Goal: Transaction & Acquisition: Purchase product/service

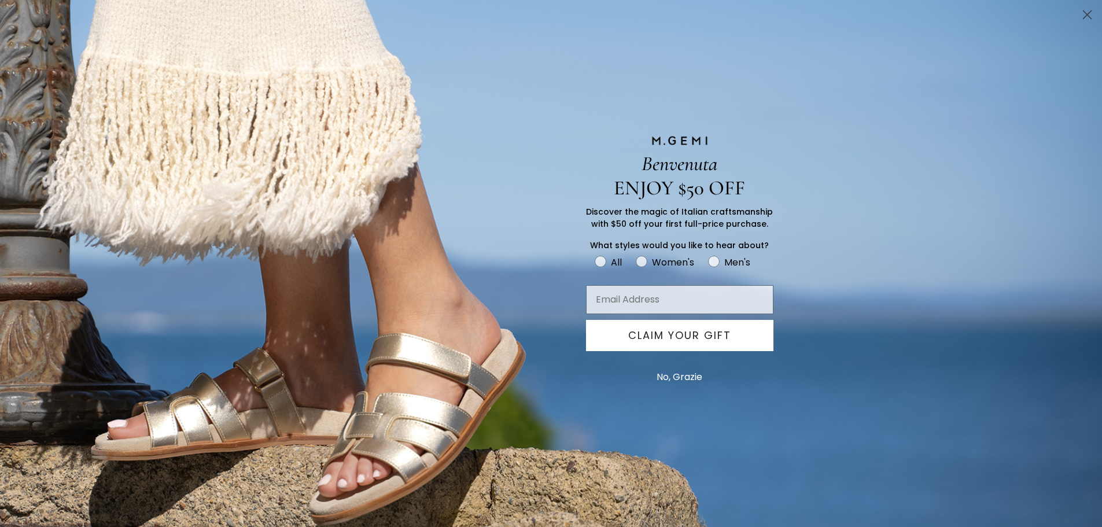
click at [1086, 19] on circle "Close dialog" at bounding box center [1086, 14] width 19 height 19
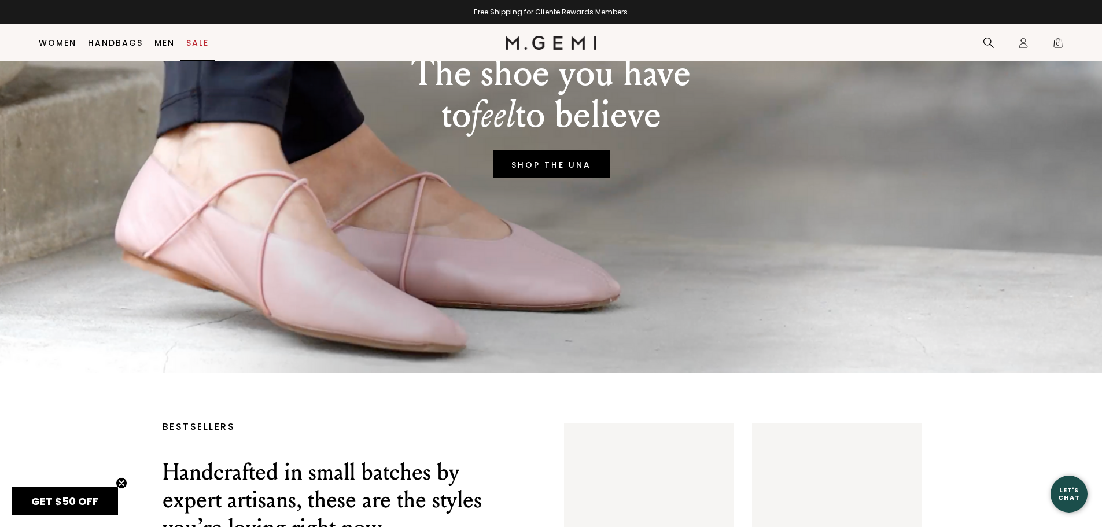
click at [204, 42] on link "Sale" at bounding box center [197, 42] width 23 height 9
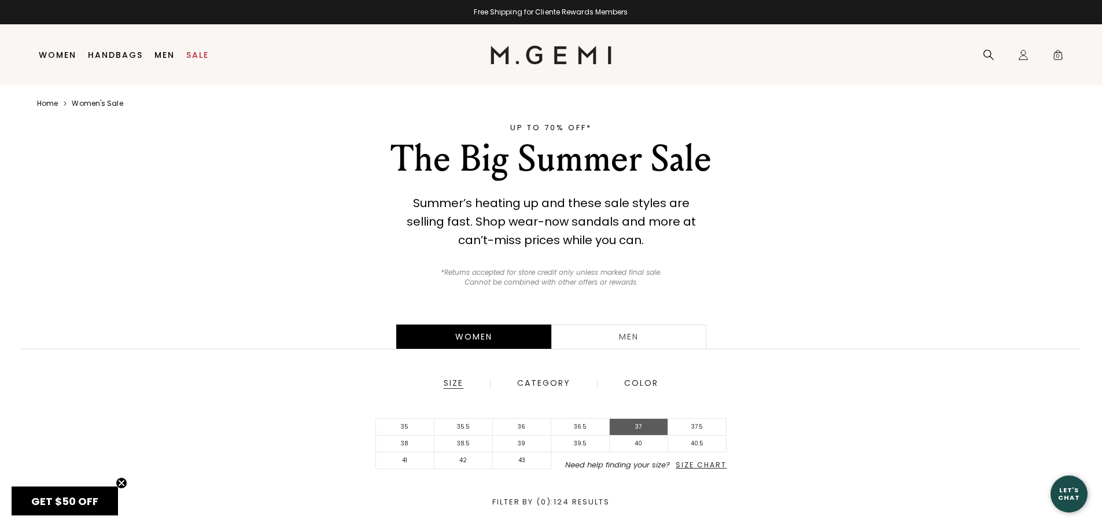
click at [649, 430] on li "37" at bounding box center [638, 427] width 58 height 17
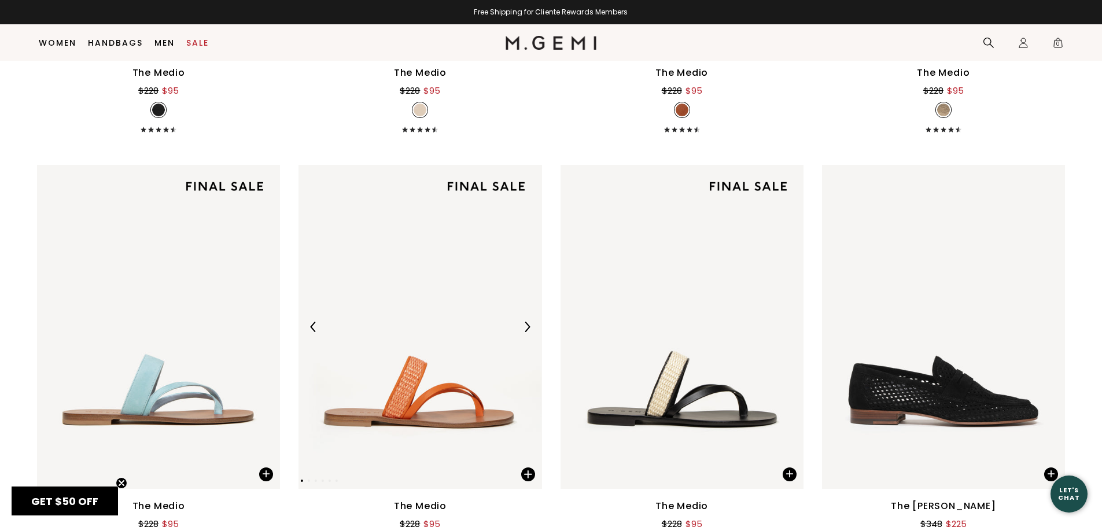
scroll to position [959, 0]
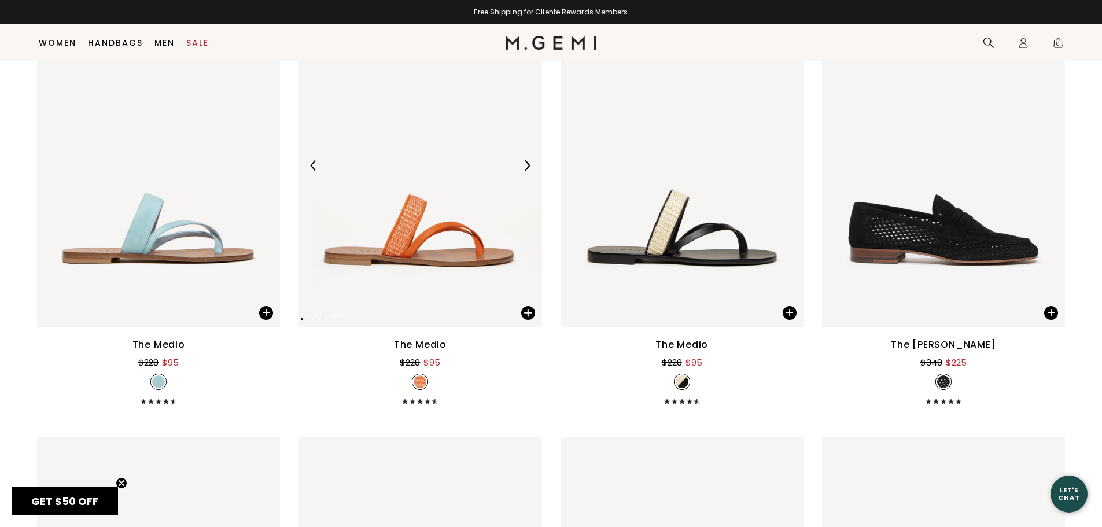
click at [528, 161] on img at bounding box center [527, 165] width 10 height 10
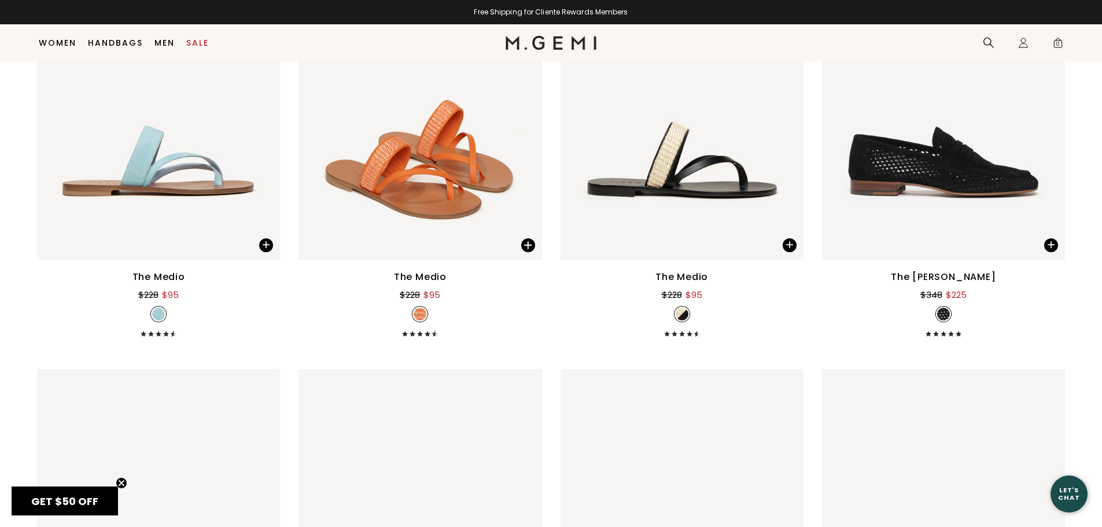
scroll to position [1017, 0]
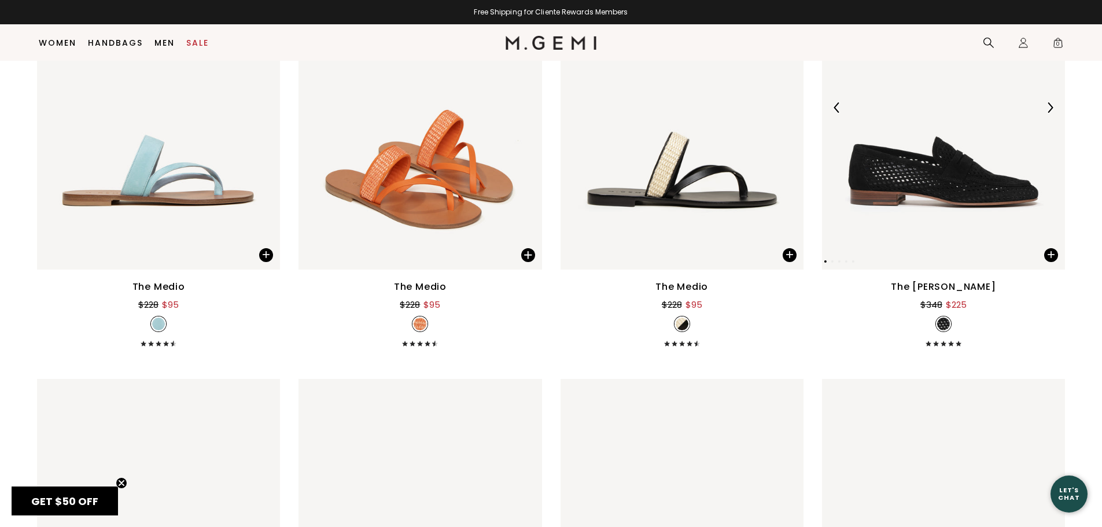
click at [1051, 110] on img at bounding box center [1049, 107] width 10 height 10
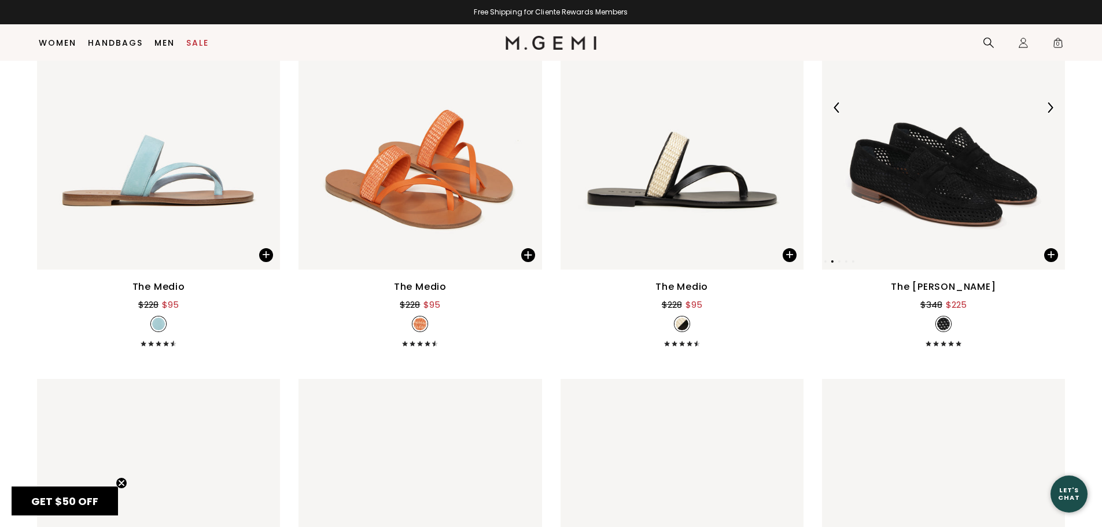
click at [1051, 110] on img at bounding box center [1049, 107] width 10 height 10
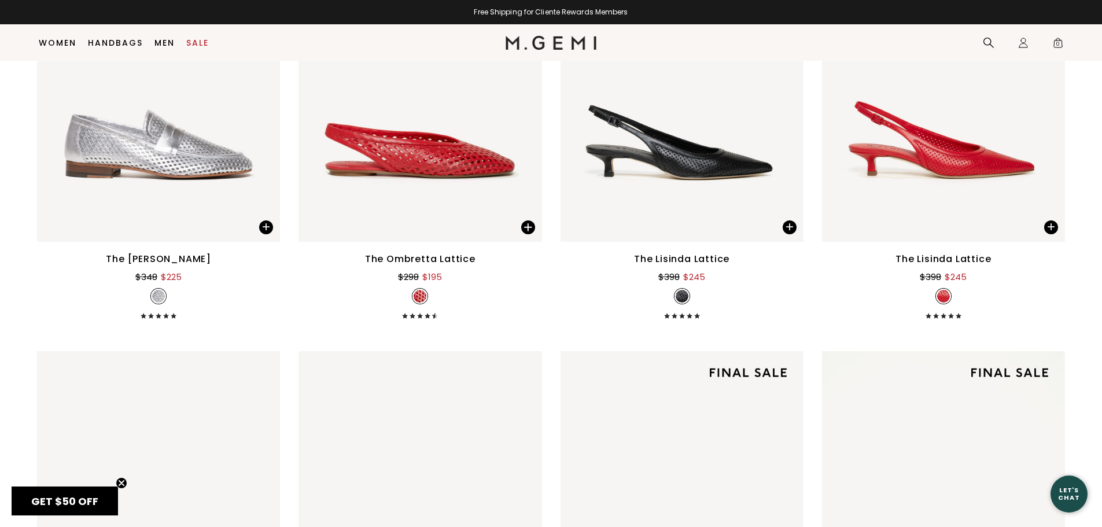
scroll to position [1421, 0]
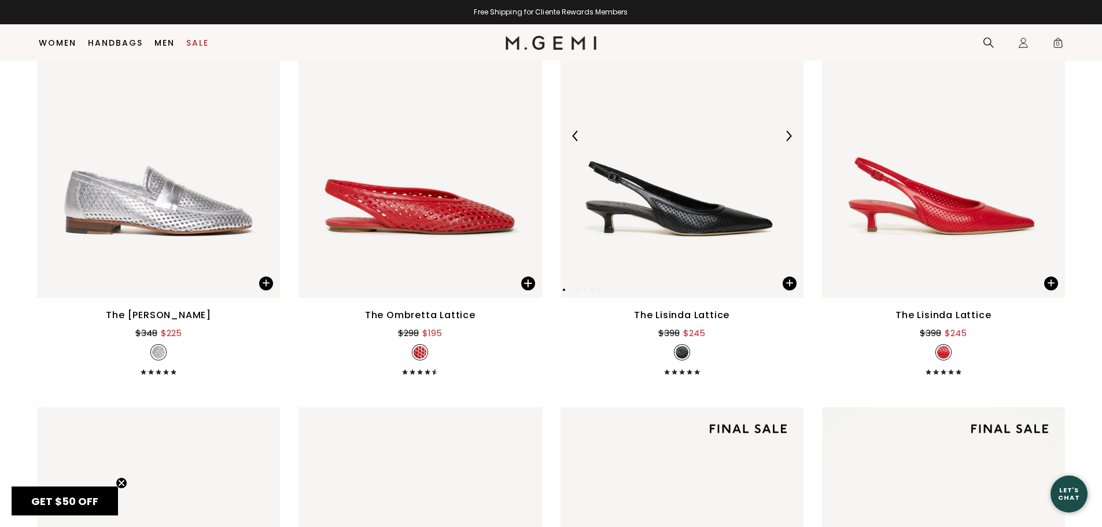
click at [784, 134] on img at bounding box center [788, 136] width 10 height 10
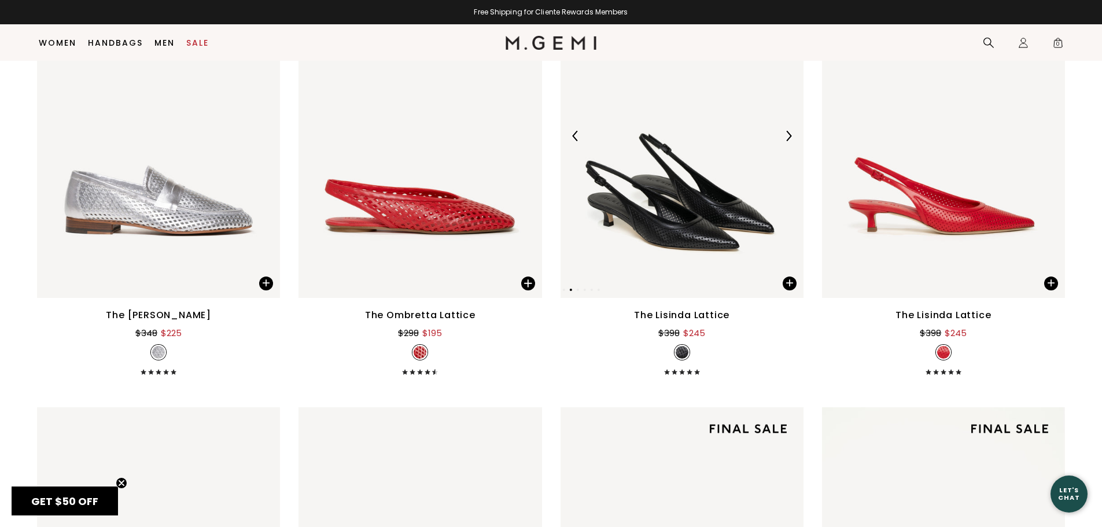
click at [784, 134] on img at bounding box center [788, 136] width 10 height 10
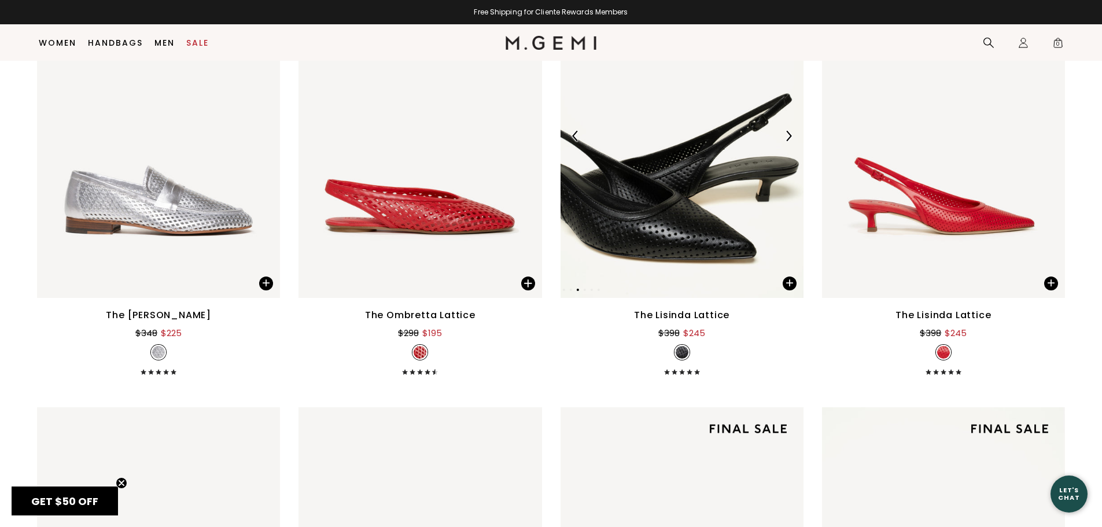
click at [784, 134] on img at bounding box center [788, 136] width 10 height 10
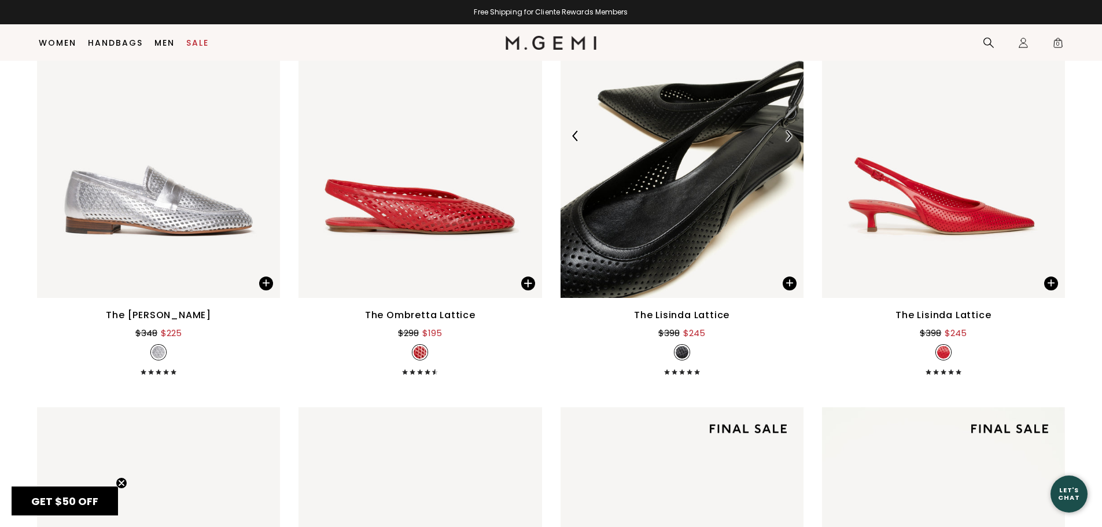
click at [784, 134] on img at bounding box center [788, 136] width 10 height 10
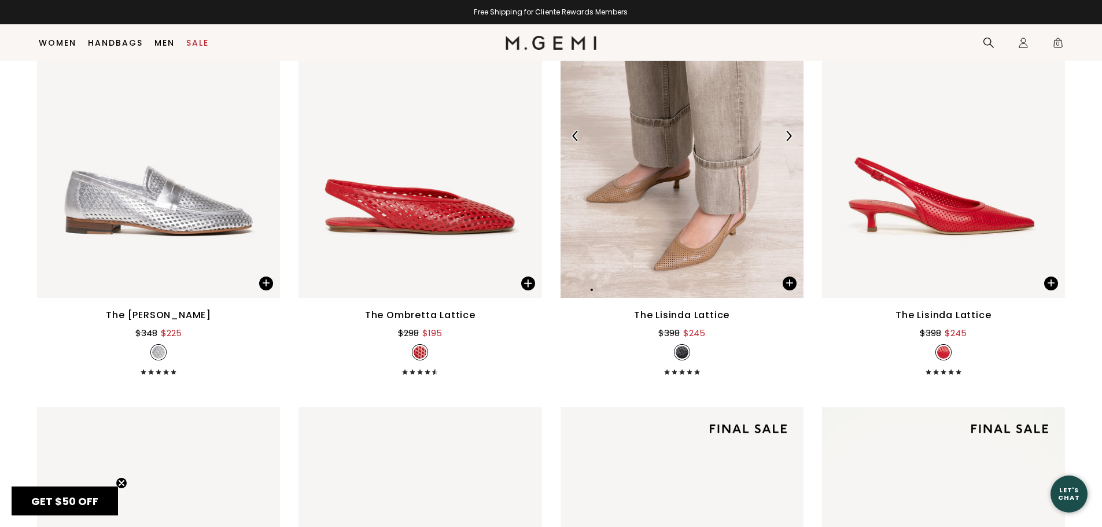
click at [784, 134] on img at bounding box center [788, 136] width 10 height 10
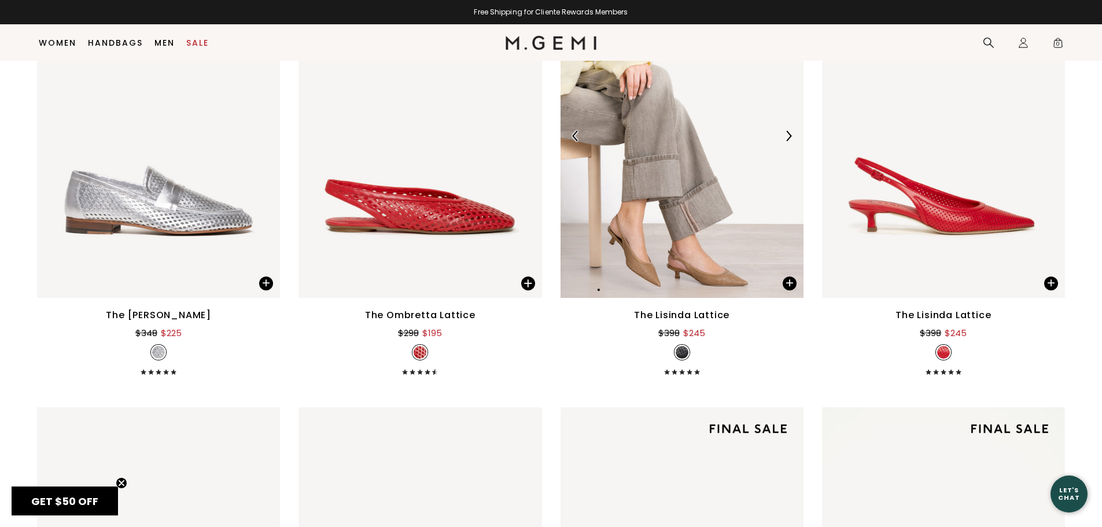
click at [784, 134] on img at bounding box center [788, 136] width 10 height 10
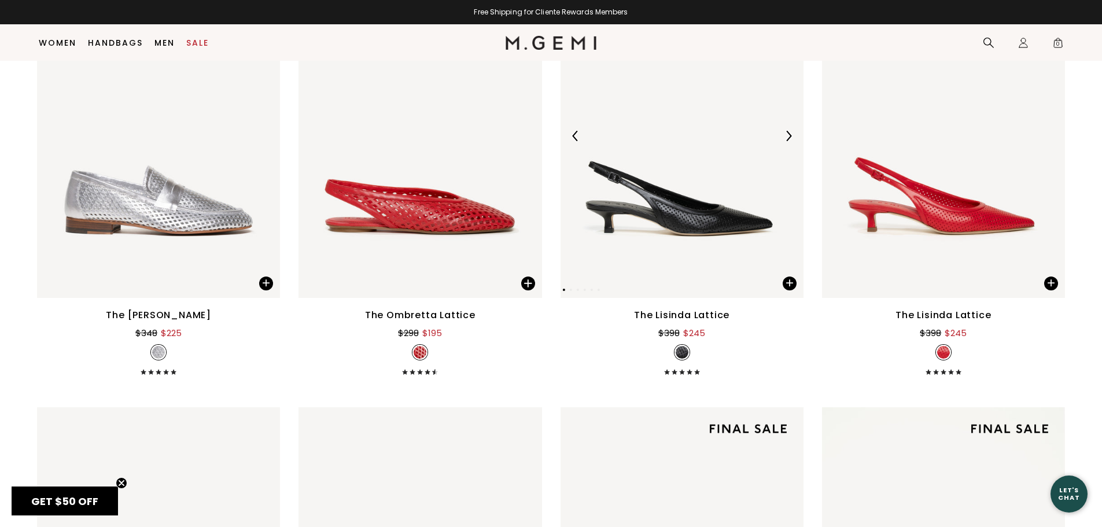
click at [784, 134] on img at bounding box center [788, 136] width 10 height 10
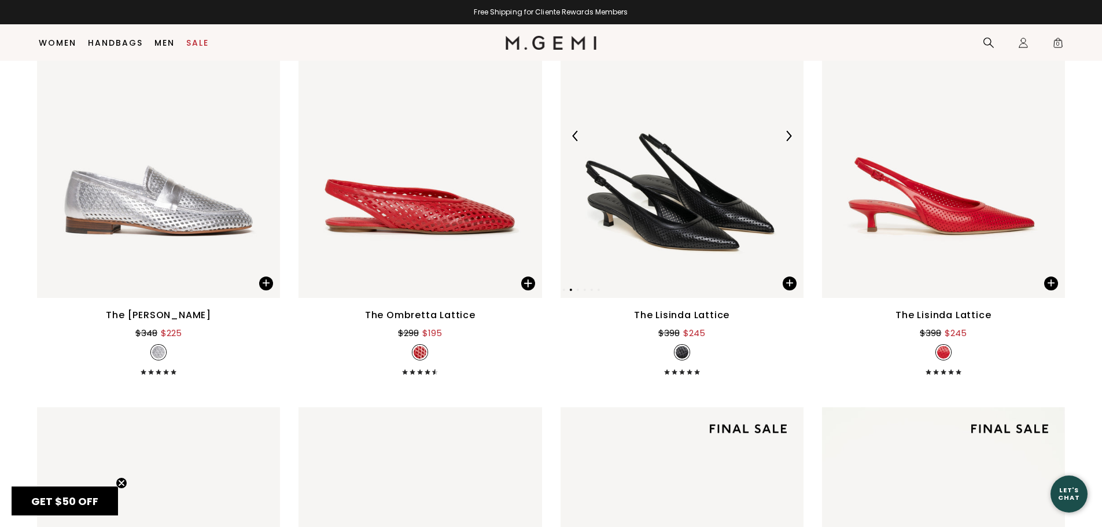
click at [784, 134] on img at bounding box center [788, 136] width 10 height 10
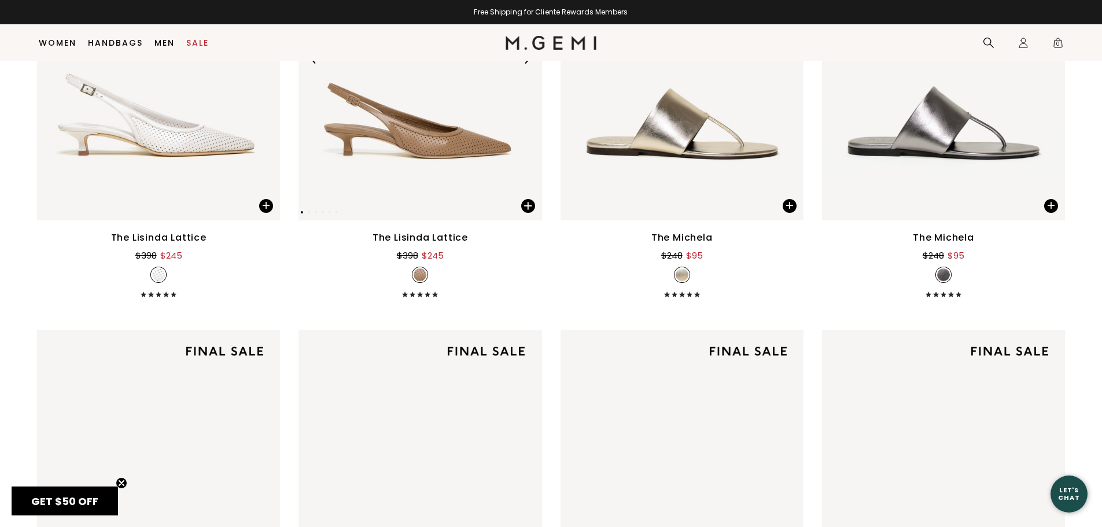
scroll to position [2057, 0]
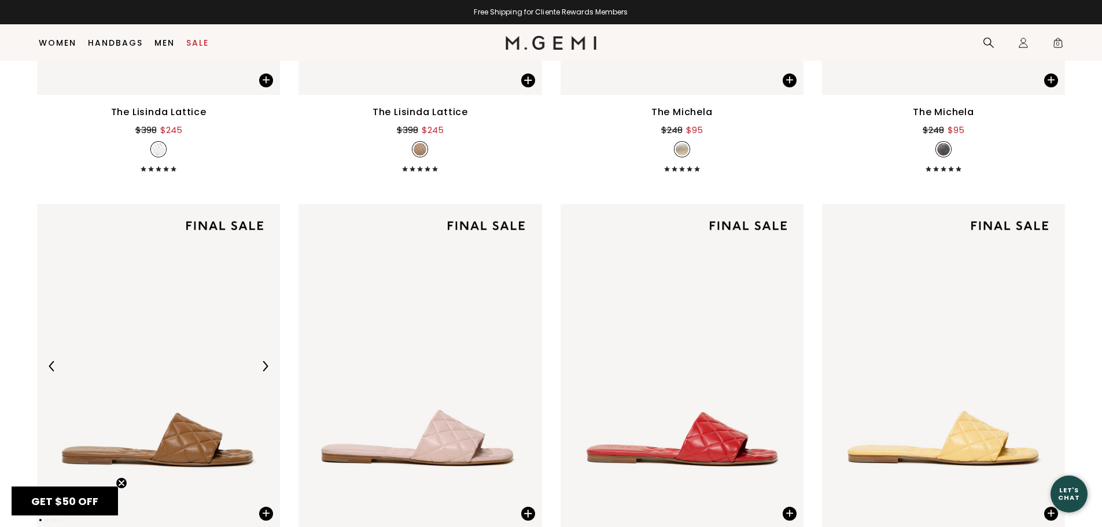
click at [256, 376] on img at bounding box center [158, 366] width 243 height 324
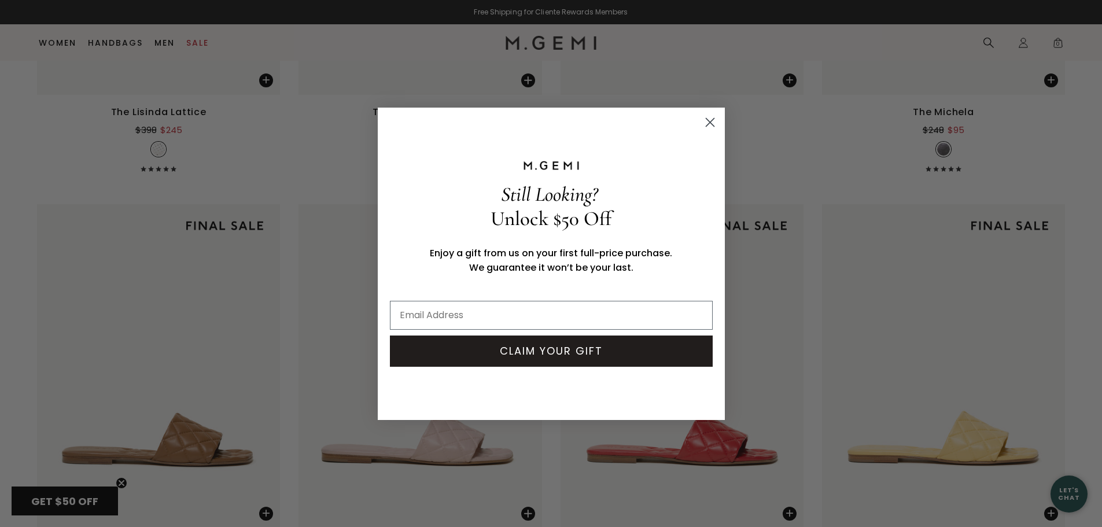
drag, startPoint x: 711, startPoint y: 120, endPoint x: 580, endPoint y: 146, distance: 133.8
click at [711, 120] on icon "Close dialog" at bounding box center [709, 122] width 8 height 8
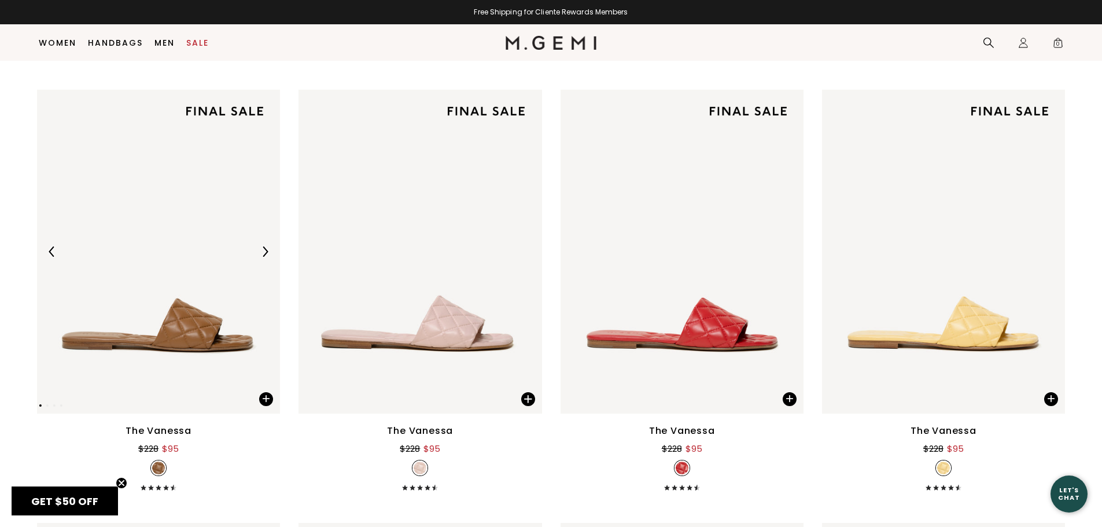
scroll to position [2173, 0]
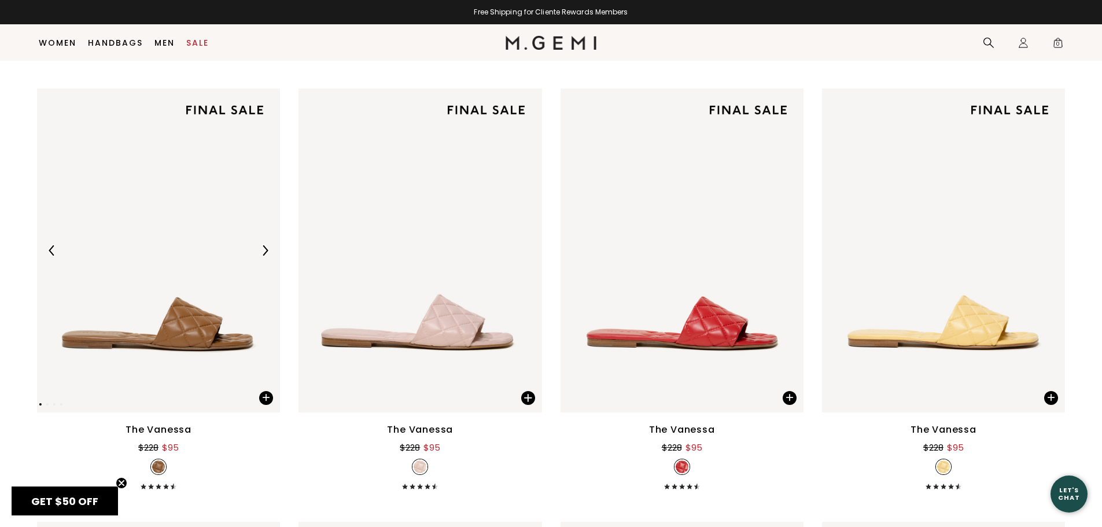
click at [267, 249] on img at bounding box center [265, 250] width 10 height 10
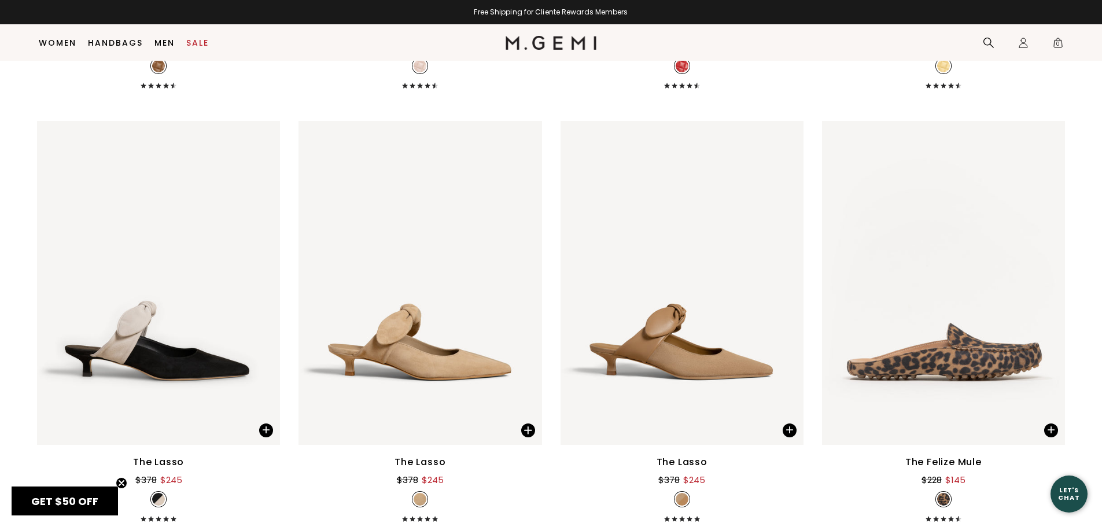
scroll to position [2578, 0]
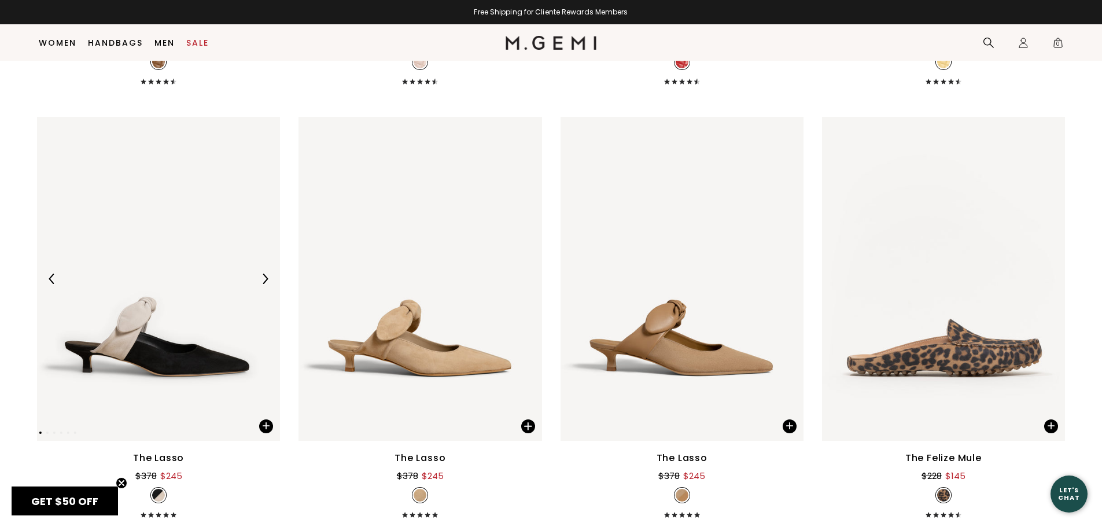
click at [261, 285] on div at bounding box center [265, 278] width 19 height 19
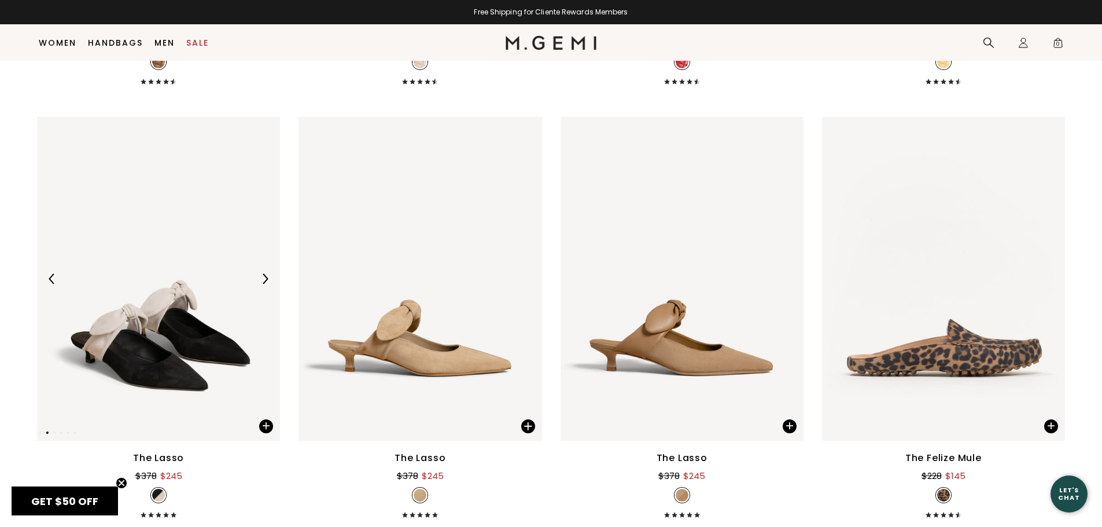
click at [261, 285] on div at bounding box center [265, 278] width 19 height 19
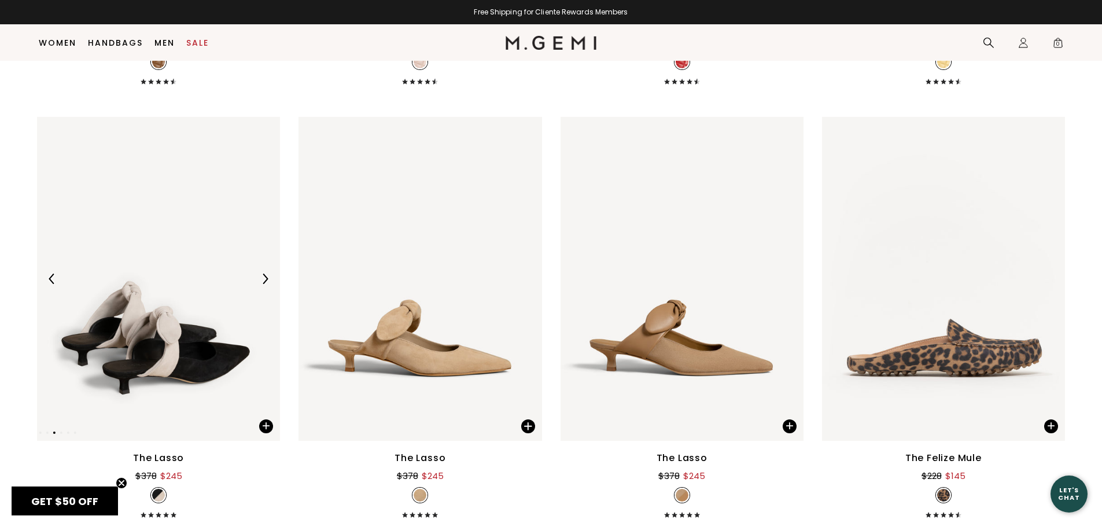
click at [261, 285] on div at bounding box center [265, 278] width 19 height 19
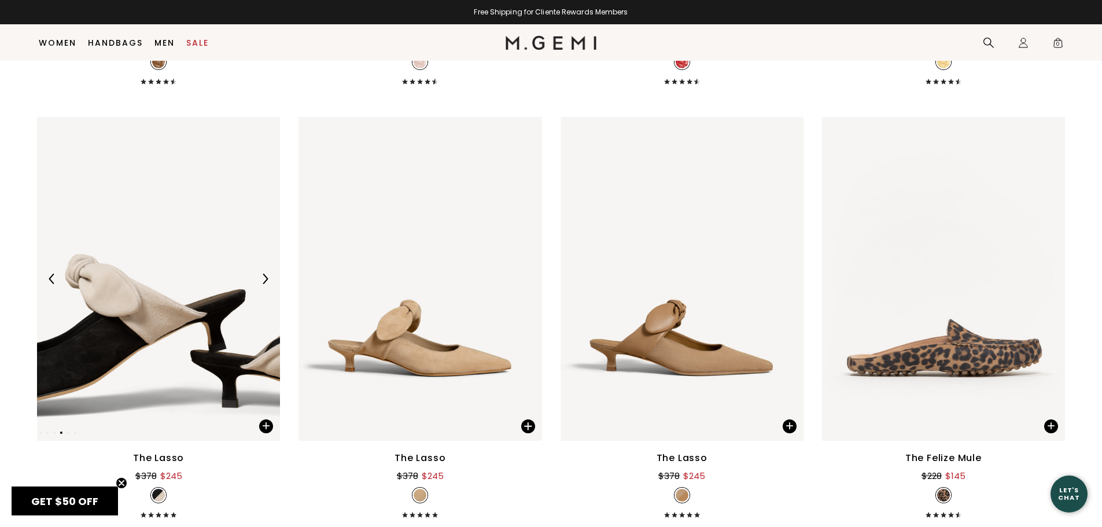
click at [261, 285] on div at bounding box center [265, 278] width 19 height 19
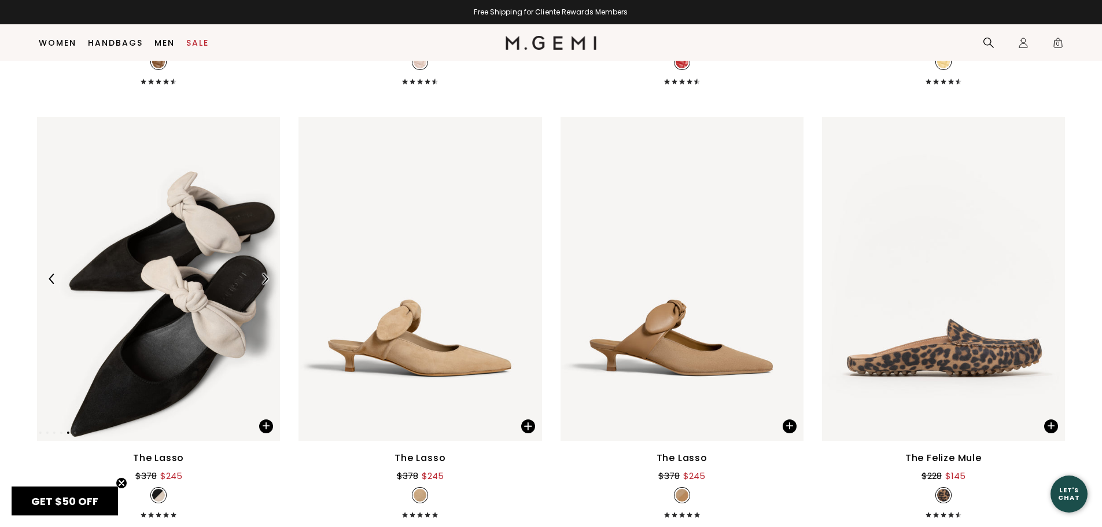
click at [261, 285] on div at bounding box center [265, 278] width 19 height 19
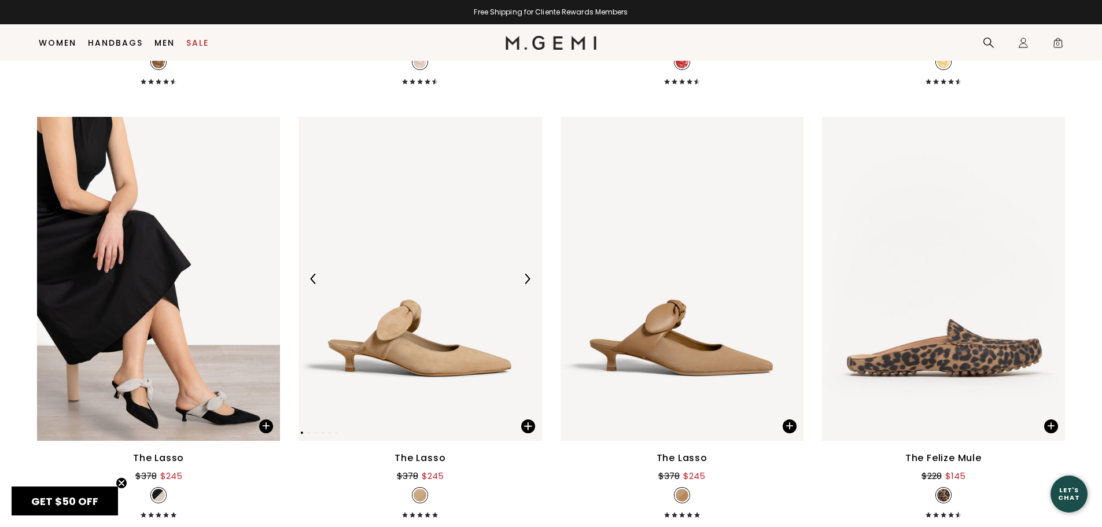
click at [522, 287] on div at bounding box center [527, 278] width 19 height 19
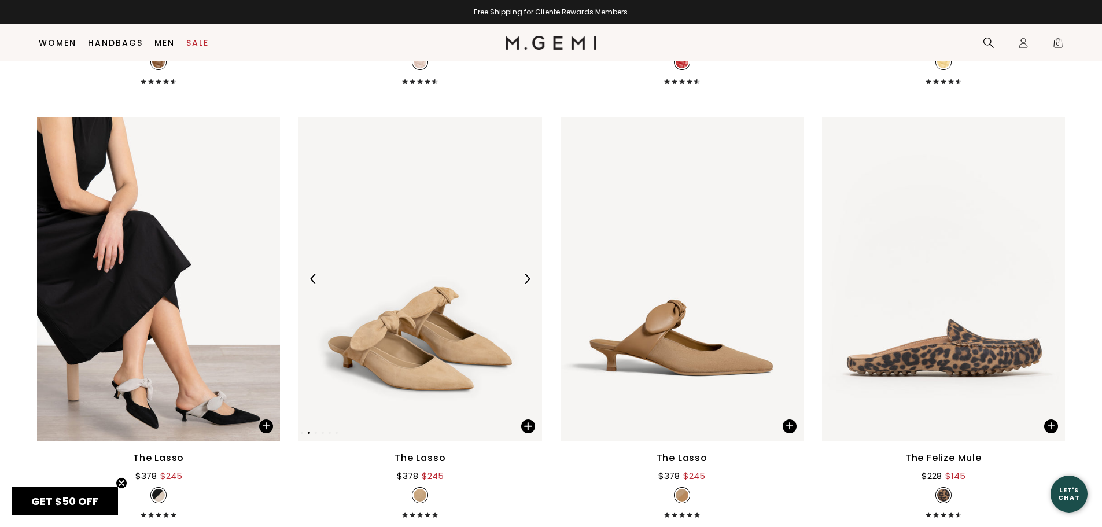
click at [522, 287] on div at bounding box center [527, 278] width 19 height 19
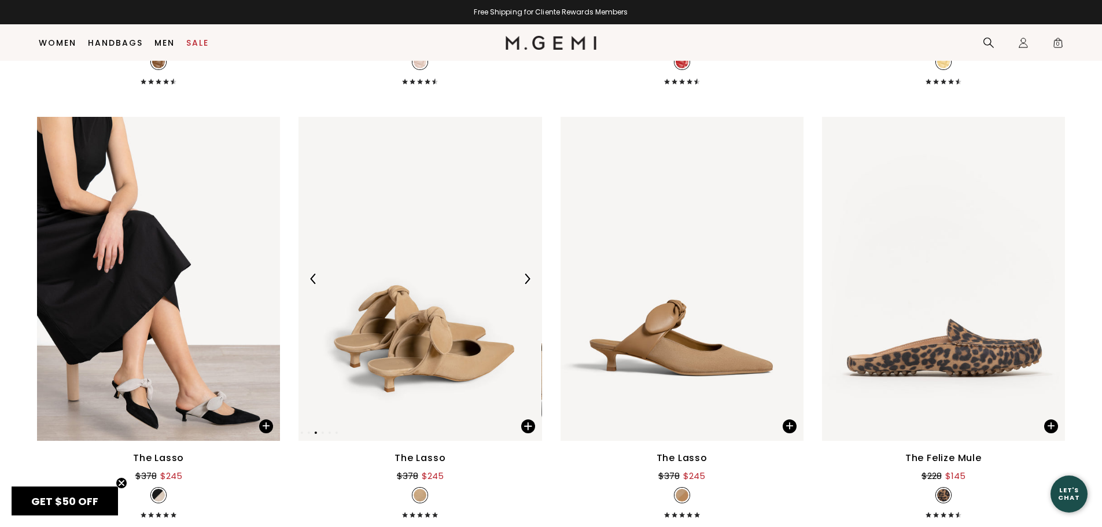
click at [522, 287] on div at bounding box center [527, 278] width 19 height 19
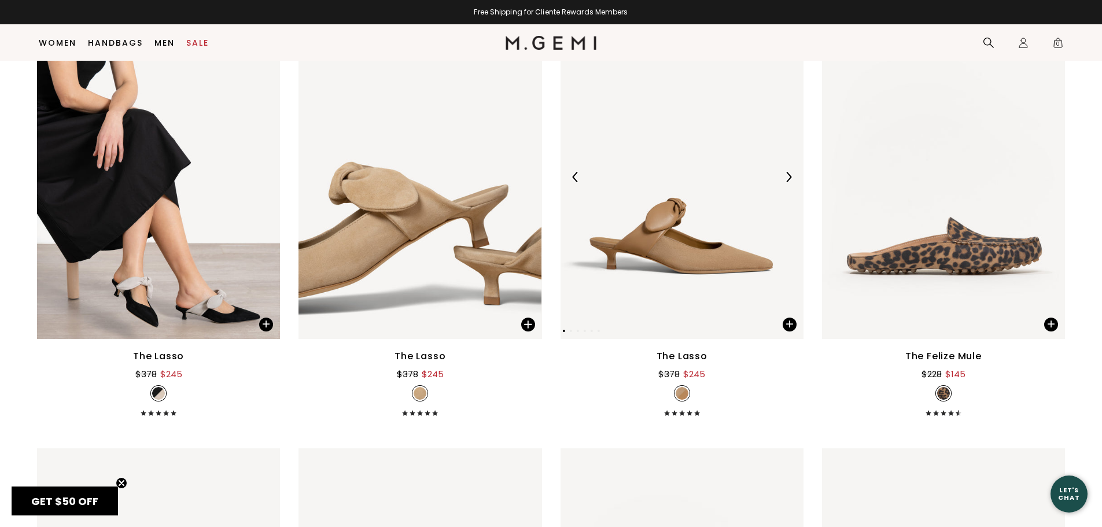
scroll to position [2751, 0]
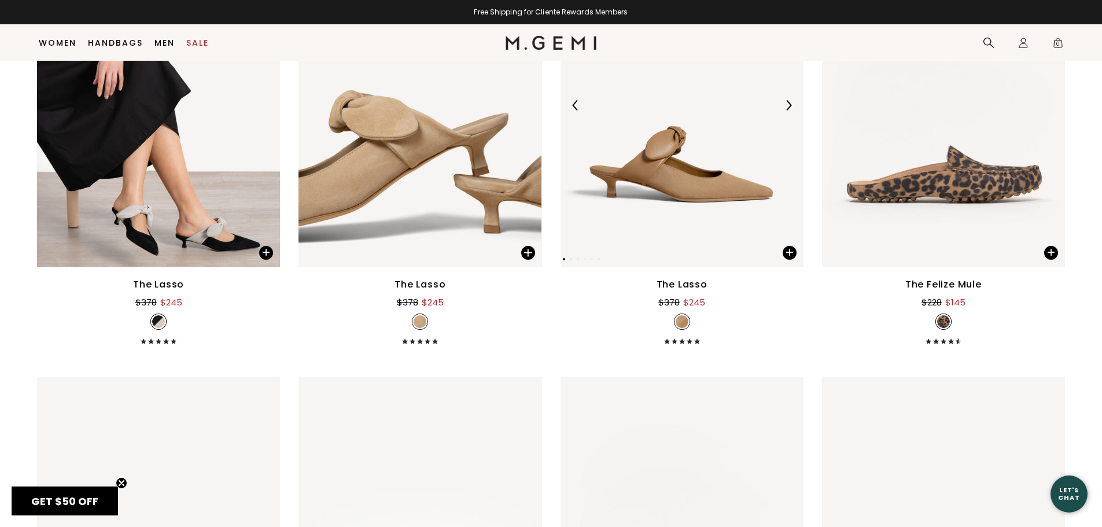
click at [790, 103] on img at bounding box center [788, 105] width 10 height 10
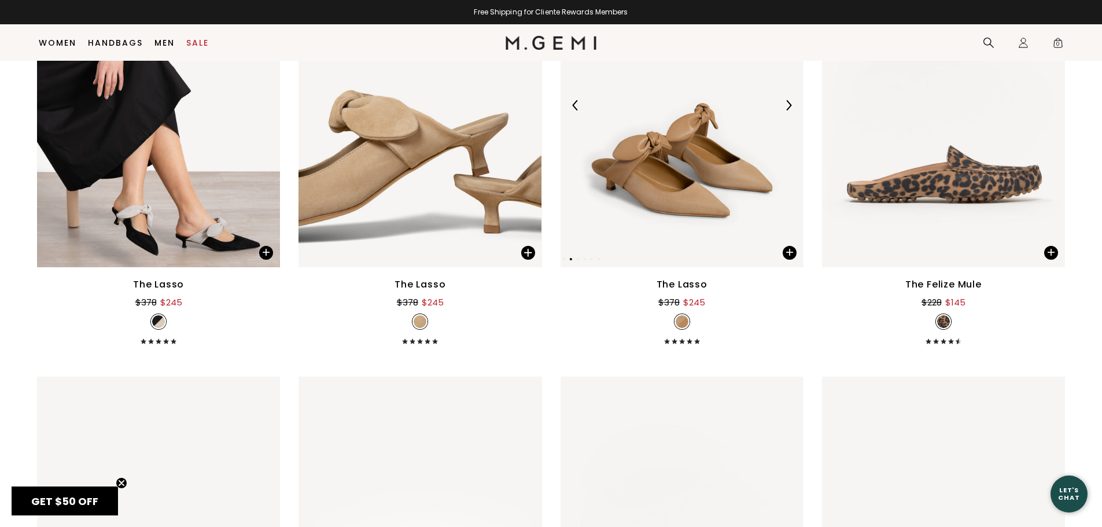
click at [790, 103] on img at bounding box center [788, 105] width 10 height 10
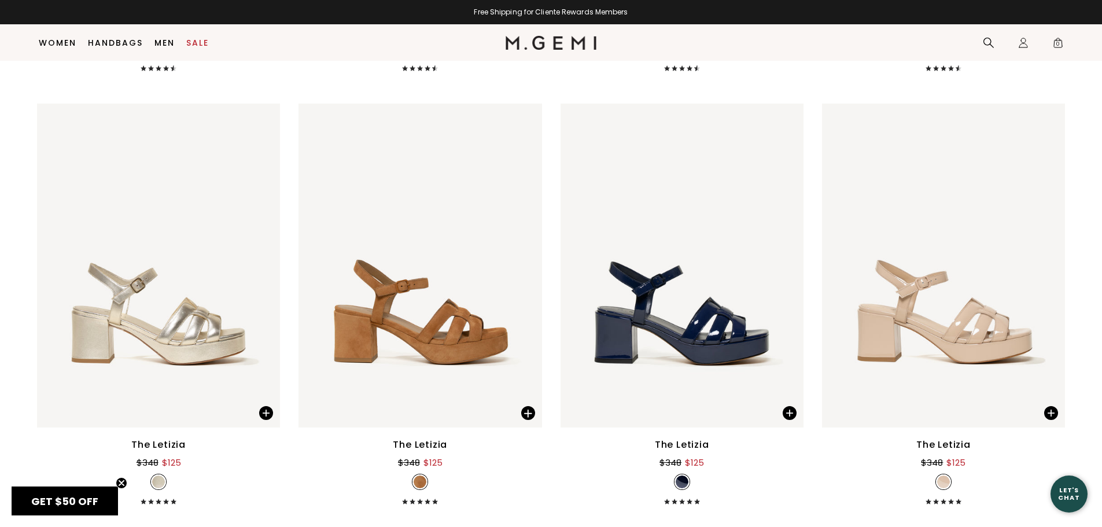
scroll to position [3965, 0]
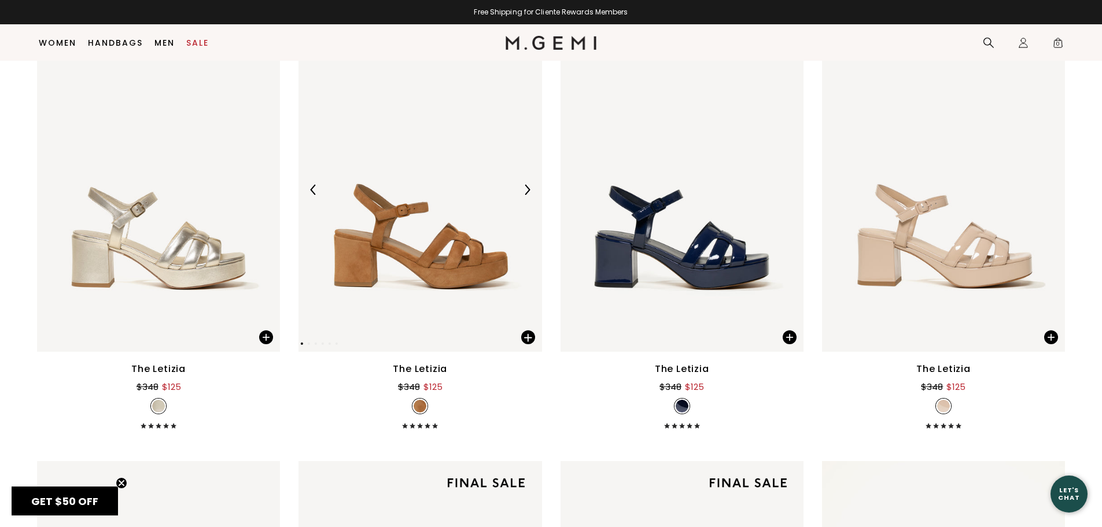
click at [530, 190] on img at bounding box center [527, 189] width 10 height 10
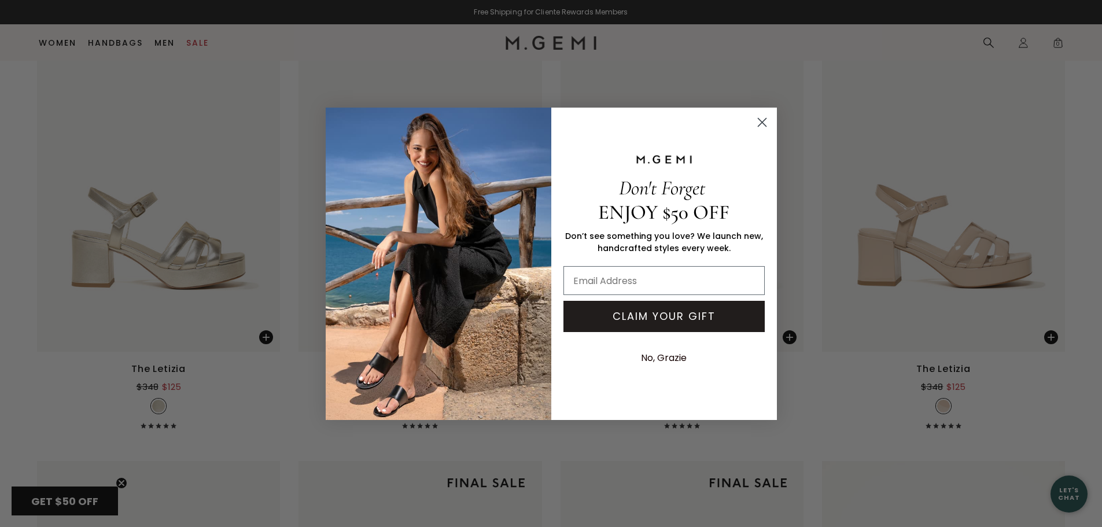
click at [763, 128] on circle "Close dialog" at bounding box center [761, 121] width 19 height 19
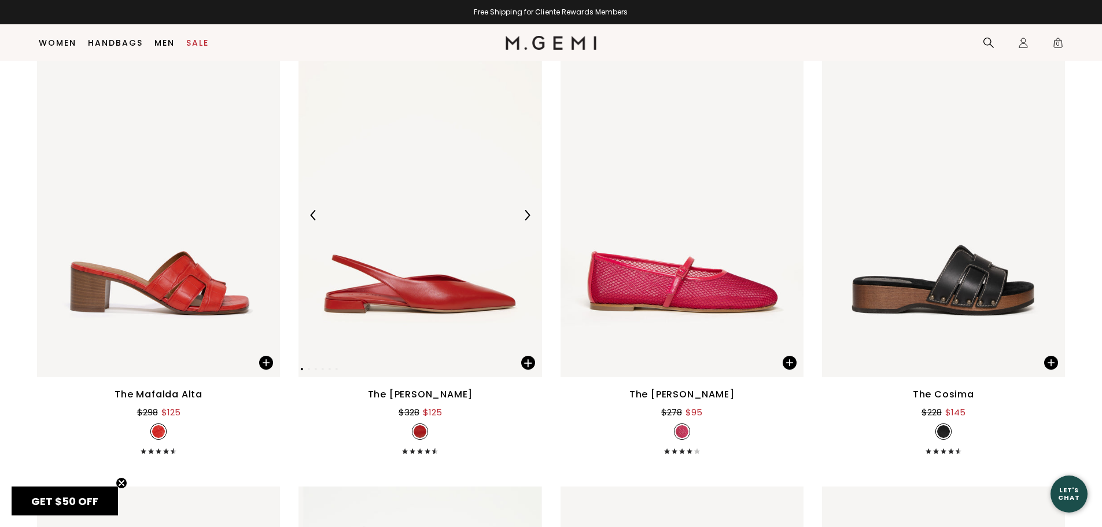
scroll to position [4833, 0]
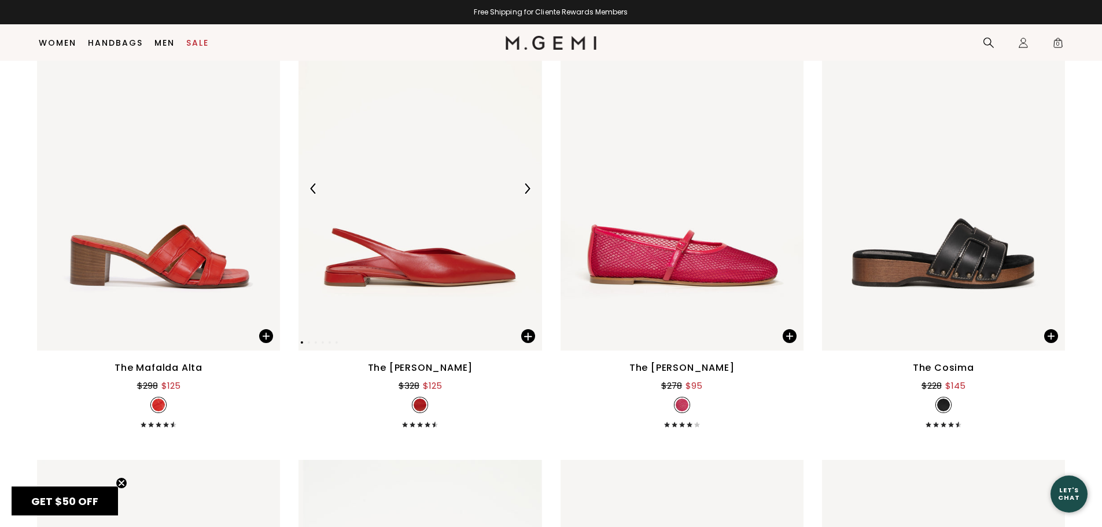
click at [523, 190] on img at bounding box center [527, 188] width 10 height 10
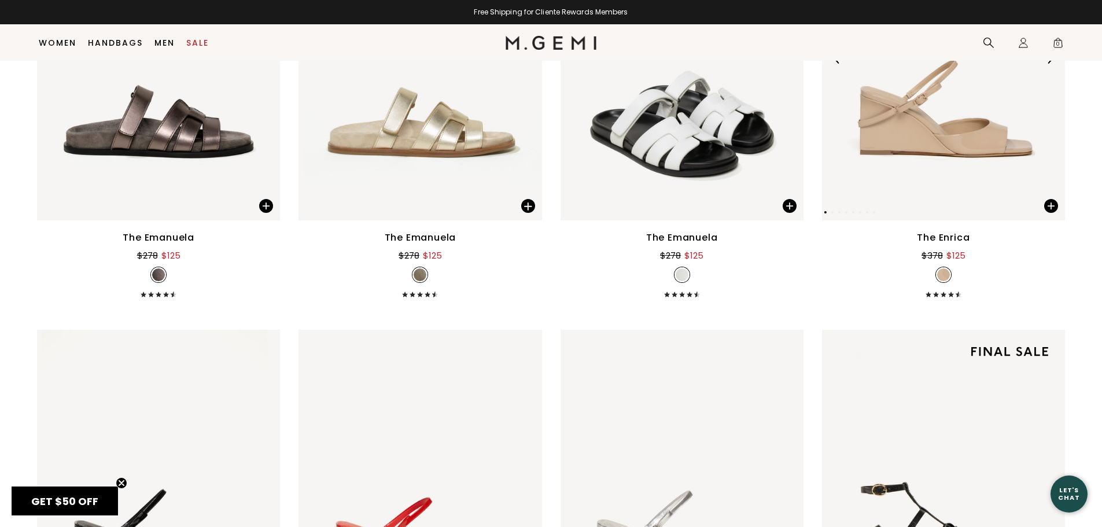
scroll to position [5295, 0]
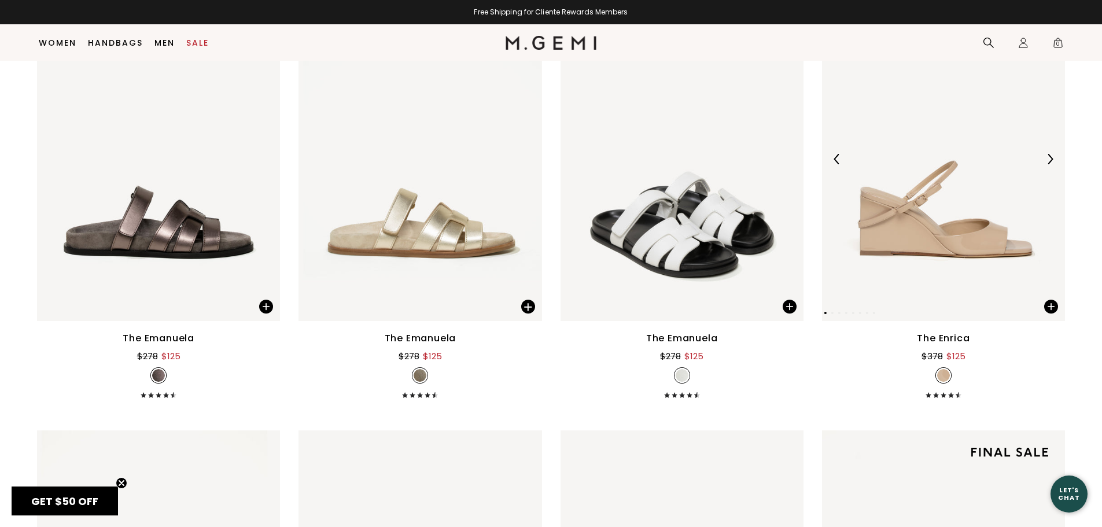
click at [1054, 165] on div at bounding box center [1049, 159] width 19 height 19
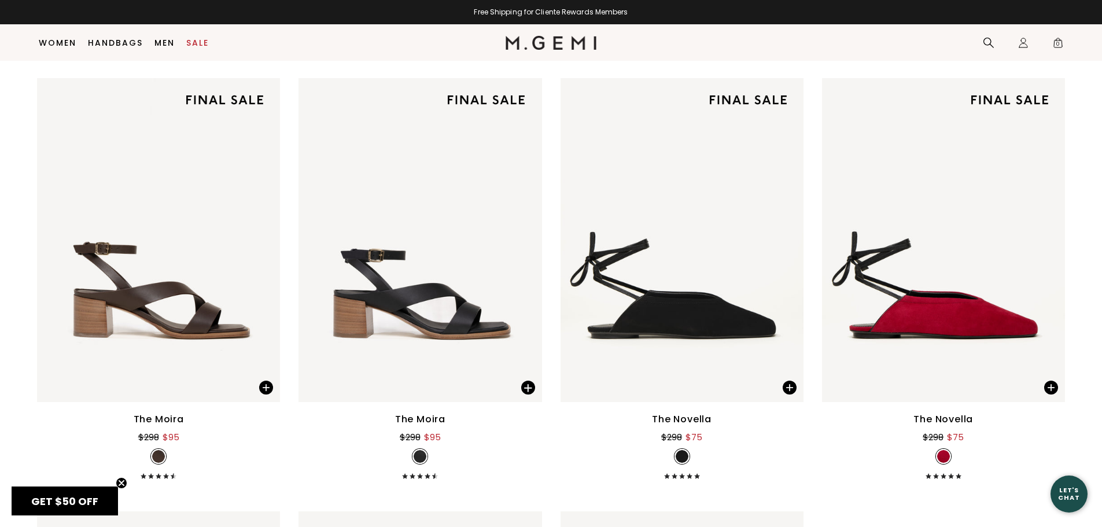
scroll to position [6567, 0]
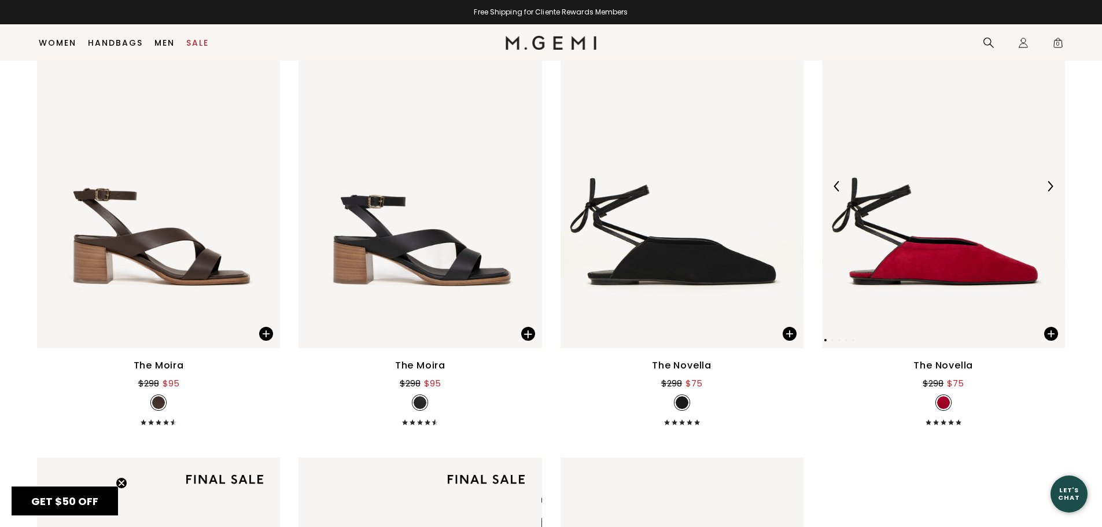
click at [1045, 188] on img at bounding box center [1049, 186] width 10 height 10
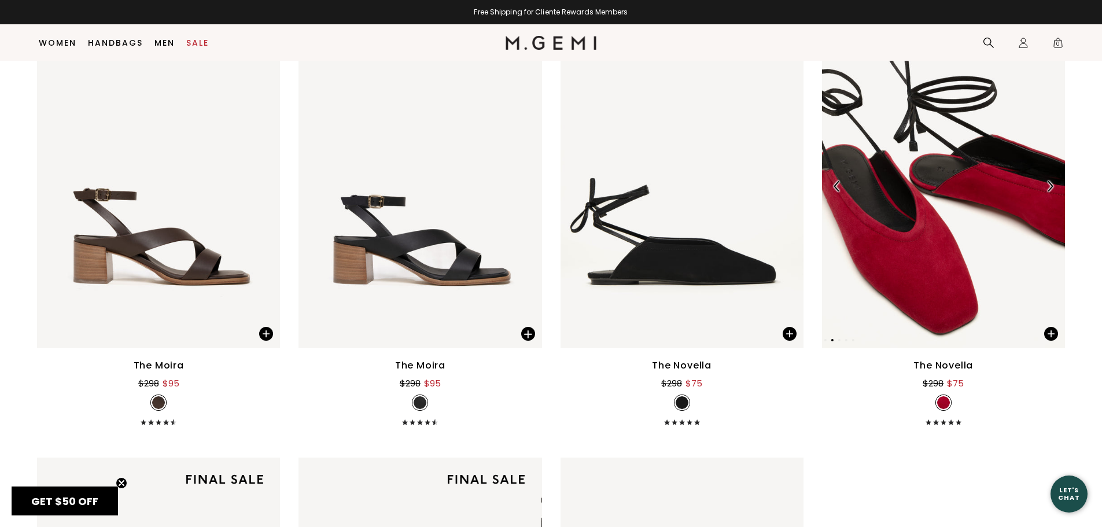
click at [1045, 187] on img at bounding box center [1049, 186] width 10 height 10
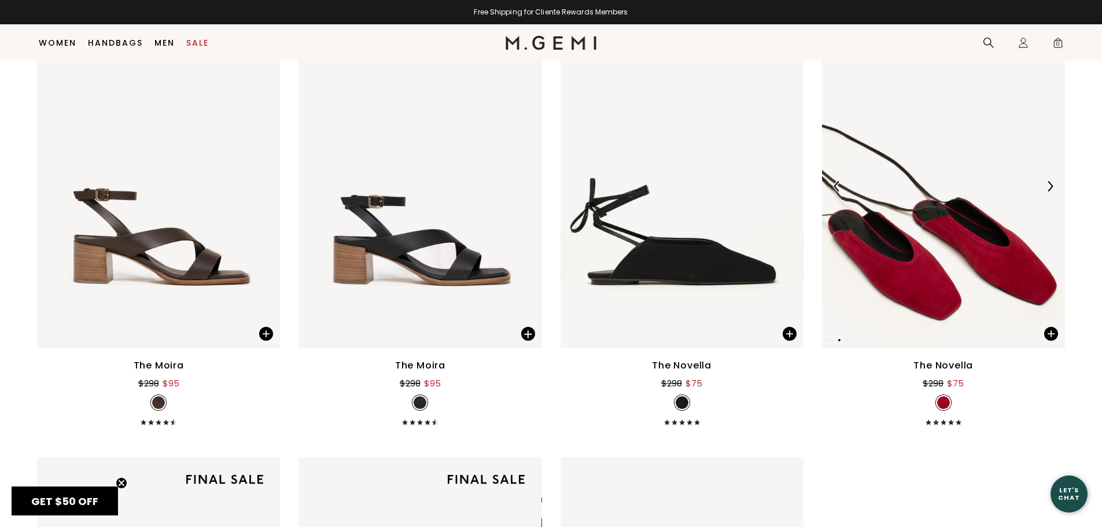
click at [1045, 187] on img at bounding box center [1049, 186] width 10 height 10
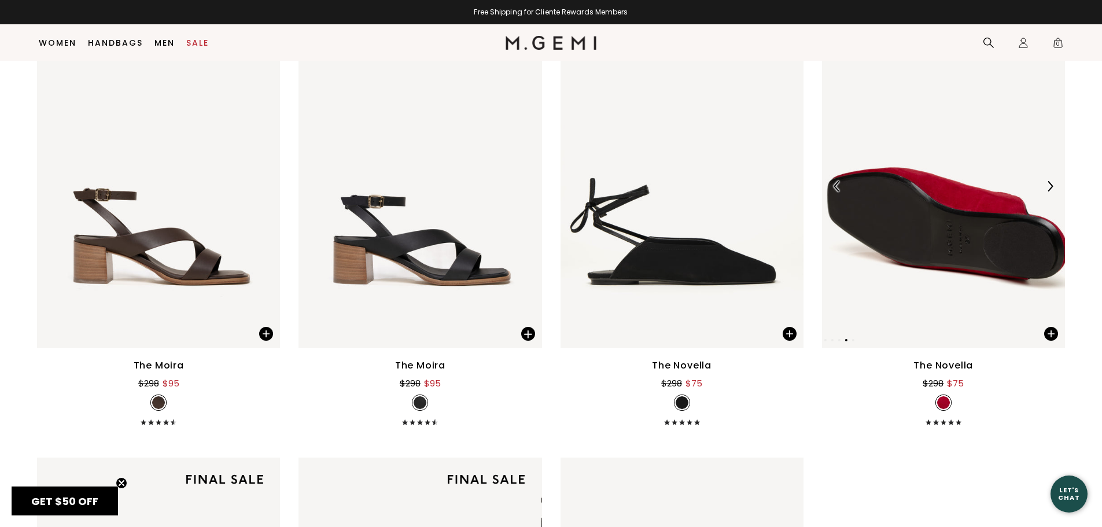
click at [1045, 187] on img at bounding box center [1049, 186] width 10 height 10
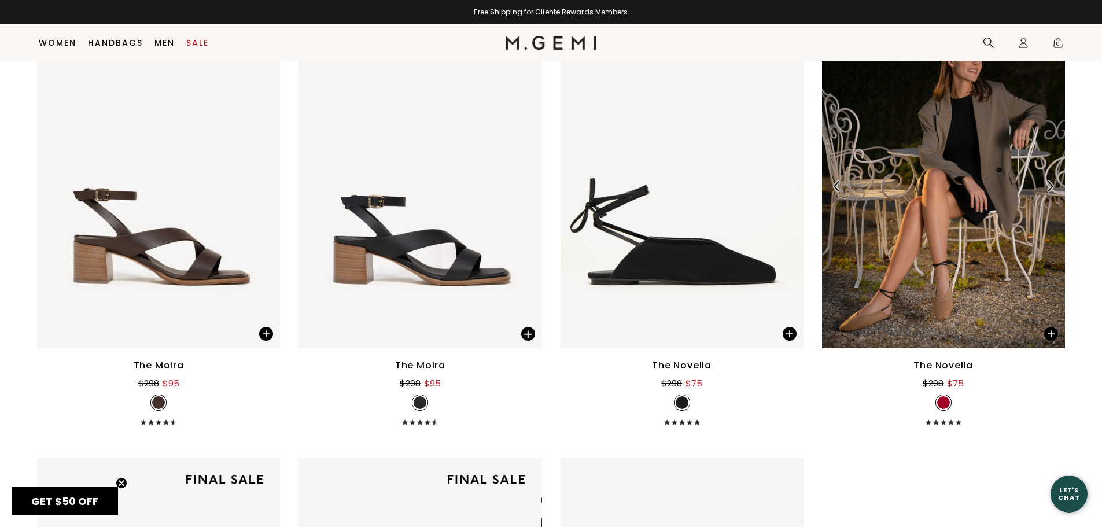
click at [1045, 187] on img at bounding box center [1049, 186] width 10 height 10
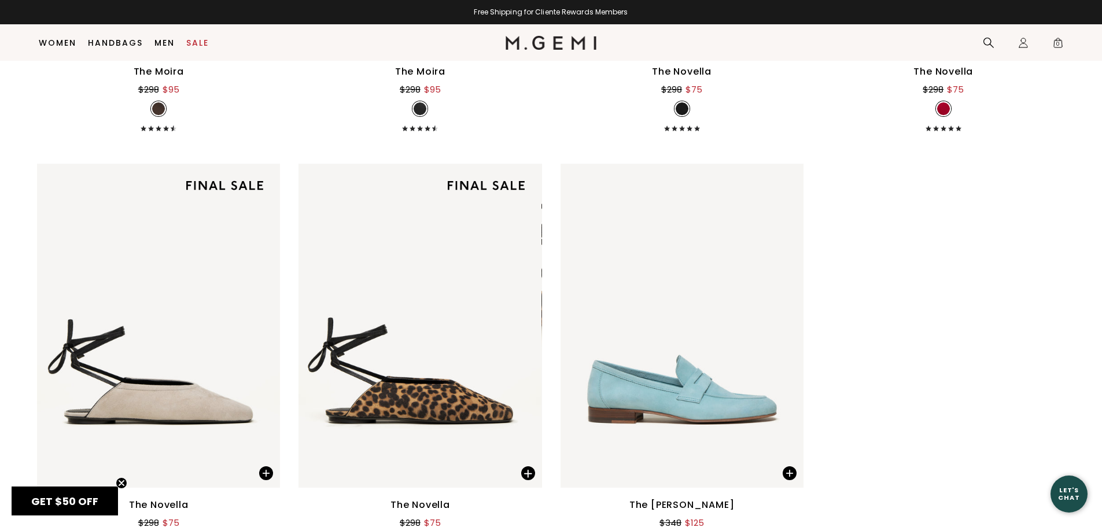
scroll to position [6857, 0]
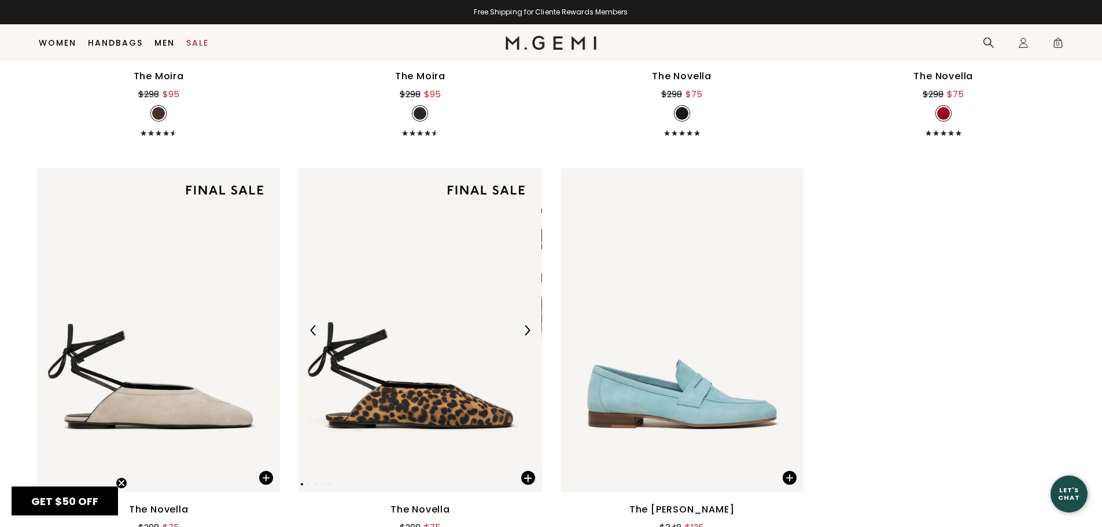
click at [526, 328] on img at bounding box center [527, 330] width 10 height 10
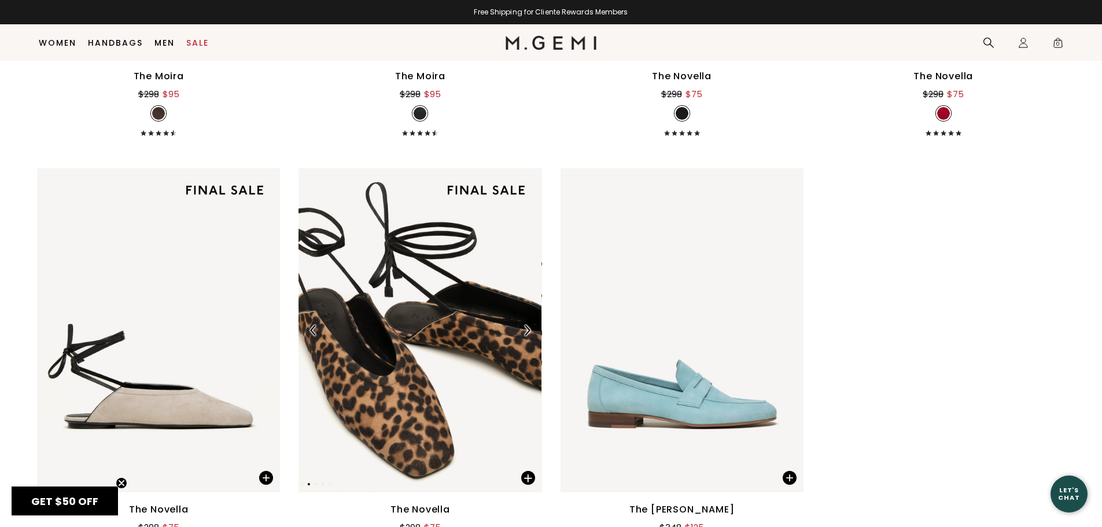
click at [526, 328] on img at bounding box center [527, 330] width 10 height 10
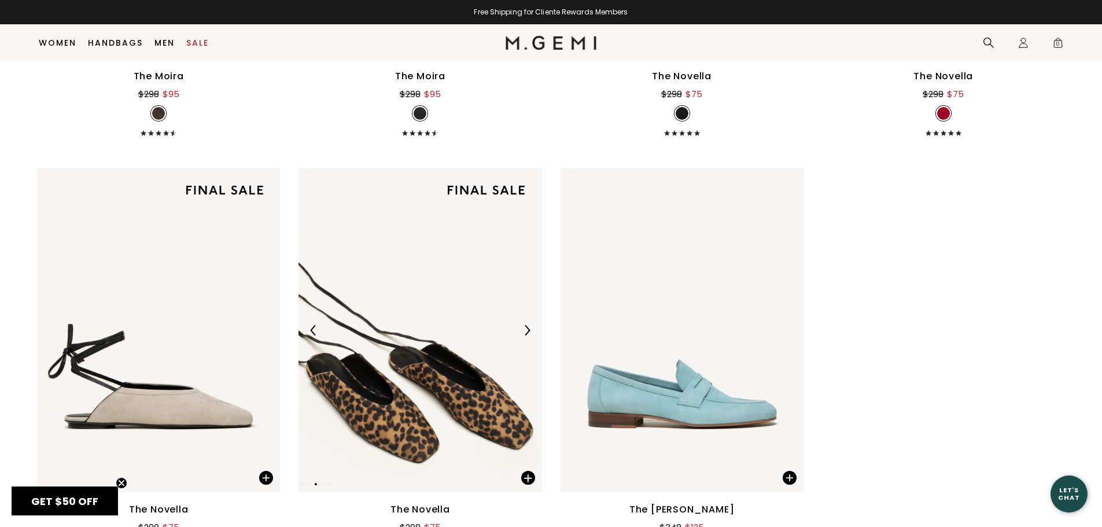
click at [526, 328] on img at bounding box center [527, 330] width 10 height 10
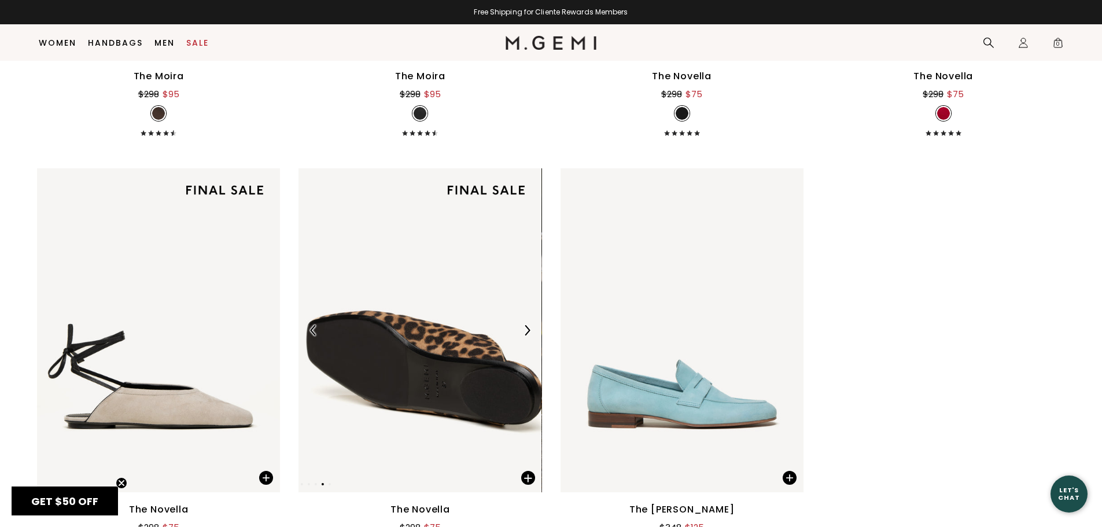
click at [526, 328] on img at bounding box center [527, 330] width 10 height 10
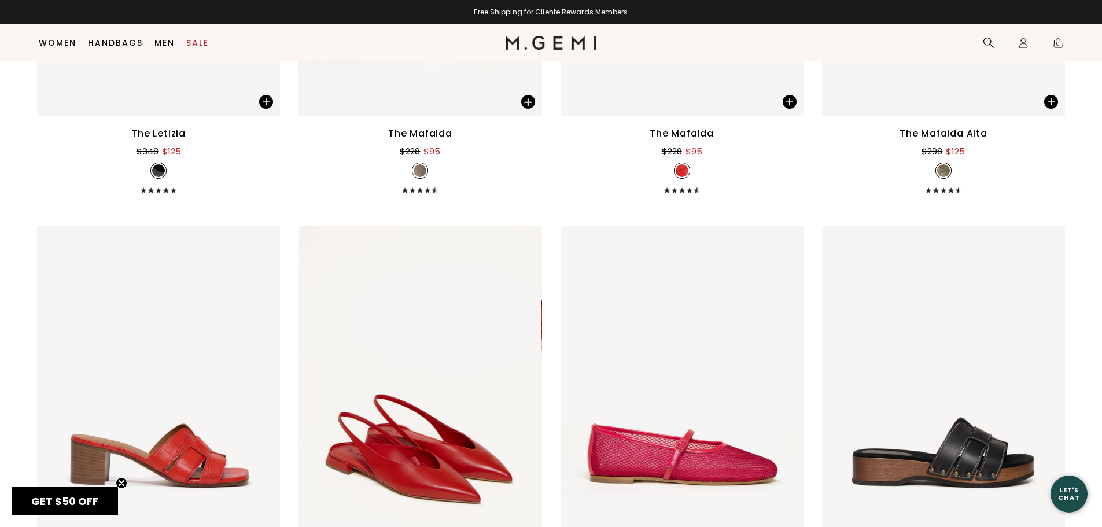
scroll to position [4659, 0]
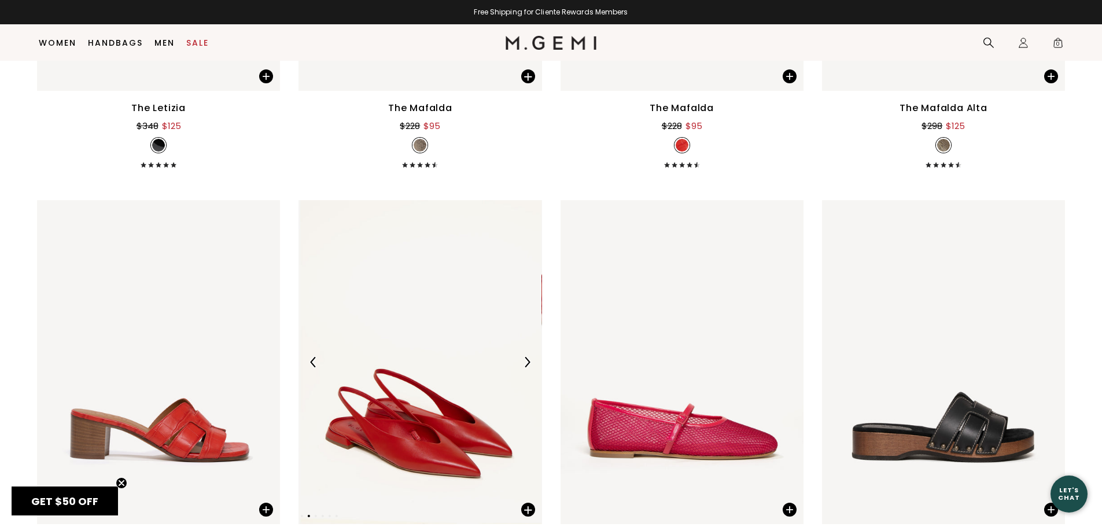
click at [521, 357] on div at bounding box center [527, 362] width 19 height 19
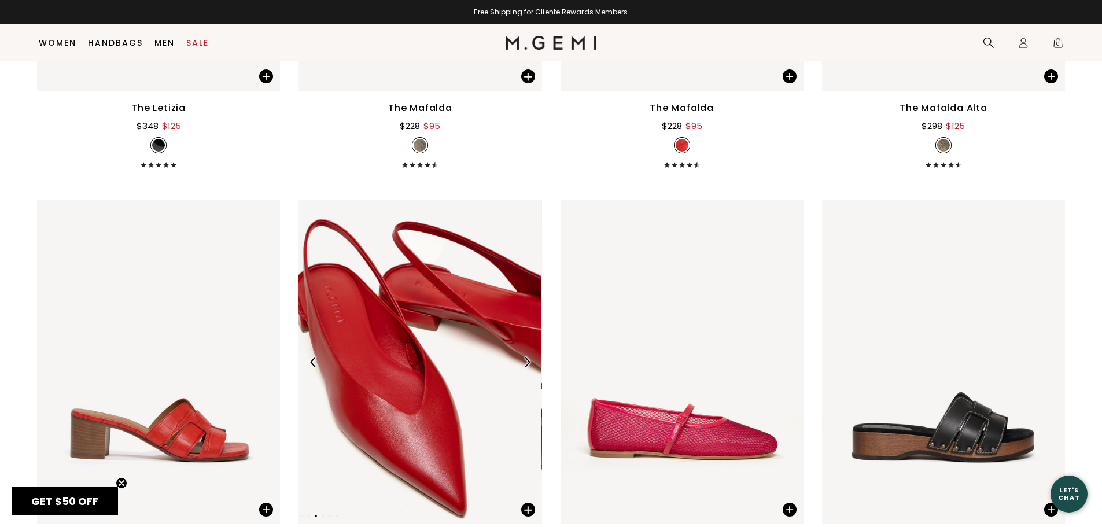
click at [521, 357] on div at bounding box center [527, 362] width 19 height 19
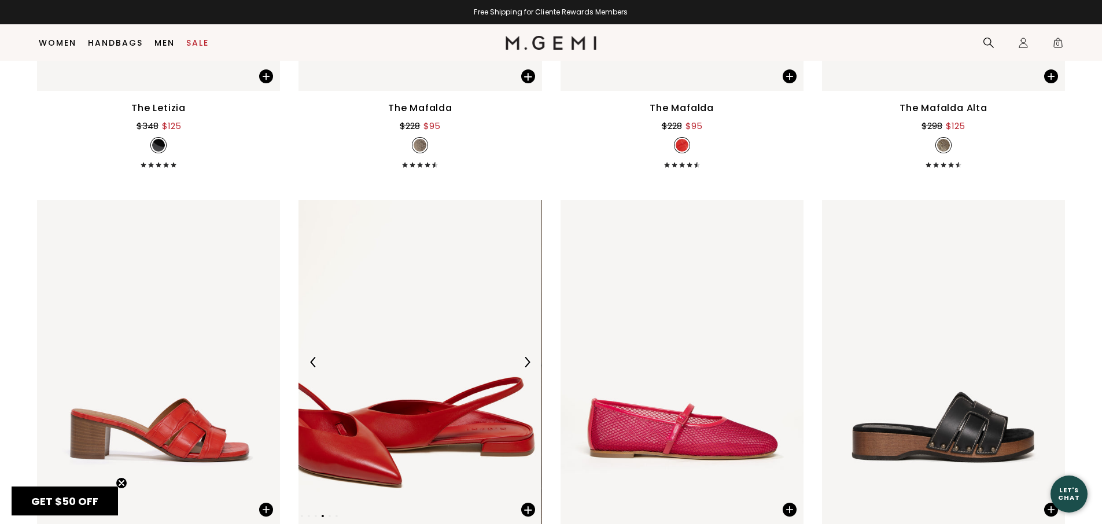
click at [536, 368] on div at bounding box center [419, 362] width 243 height 19
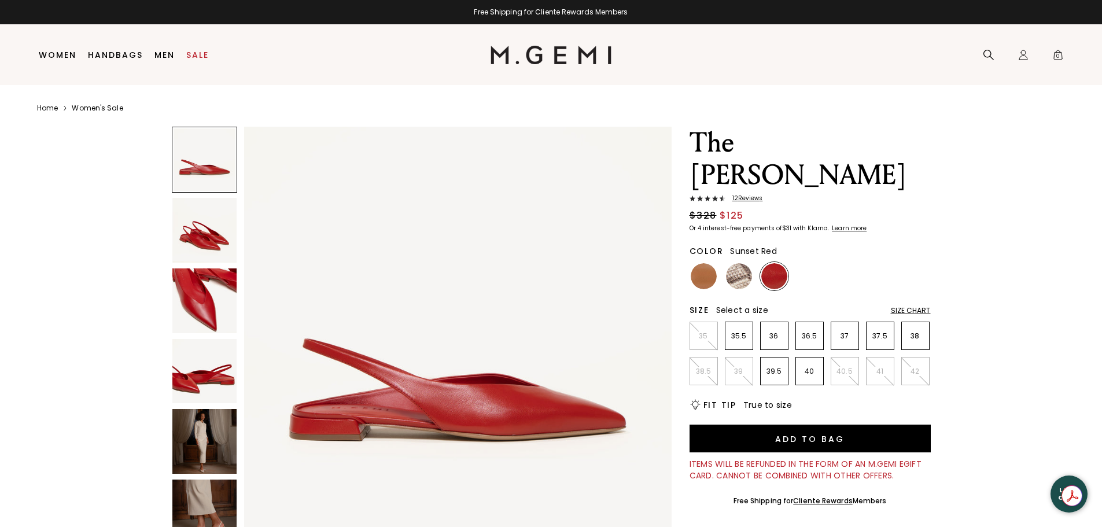
scroll to position [173, 0]
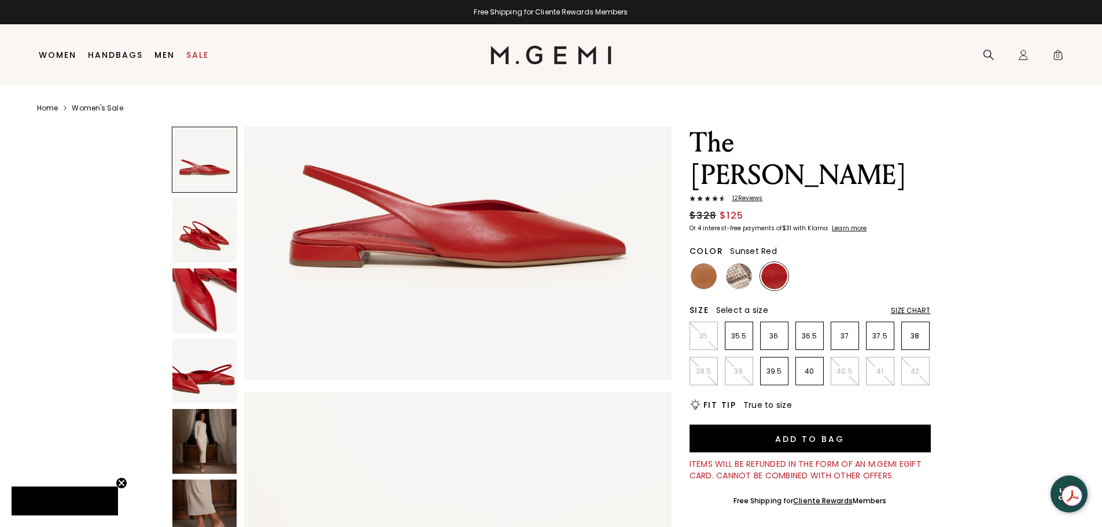
click at [191, 441] on img at bounding box center [204, 441] width 65 height 65
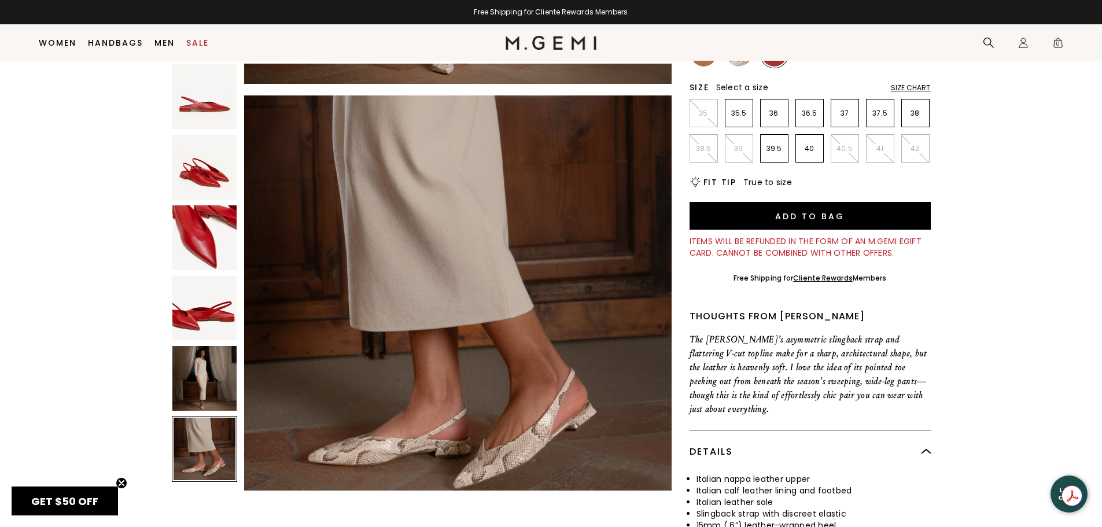
scroll to position [206, 0]
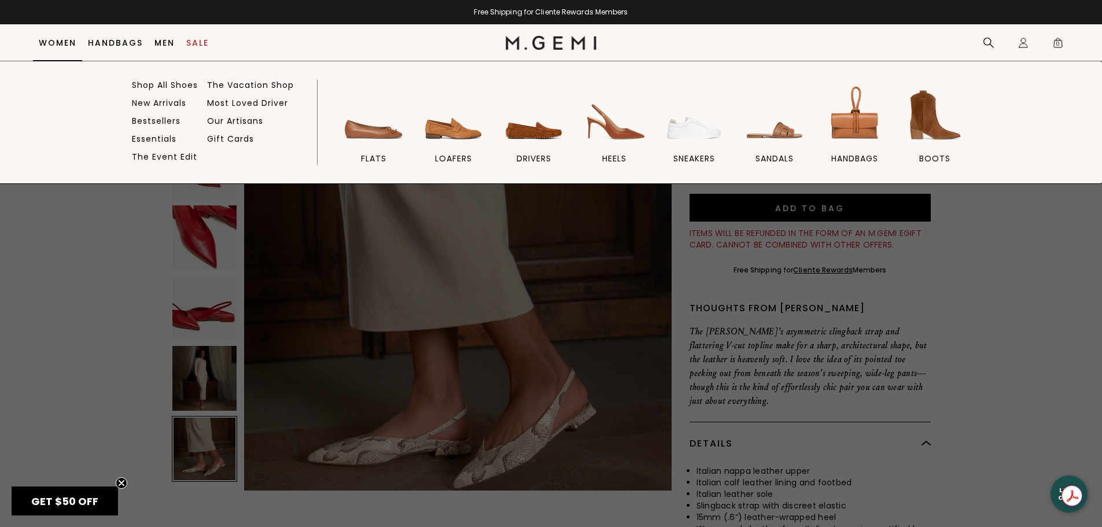
click at [61, 42] on link "Women" at bounding box center [58, 42] width 38 height 9
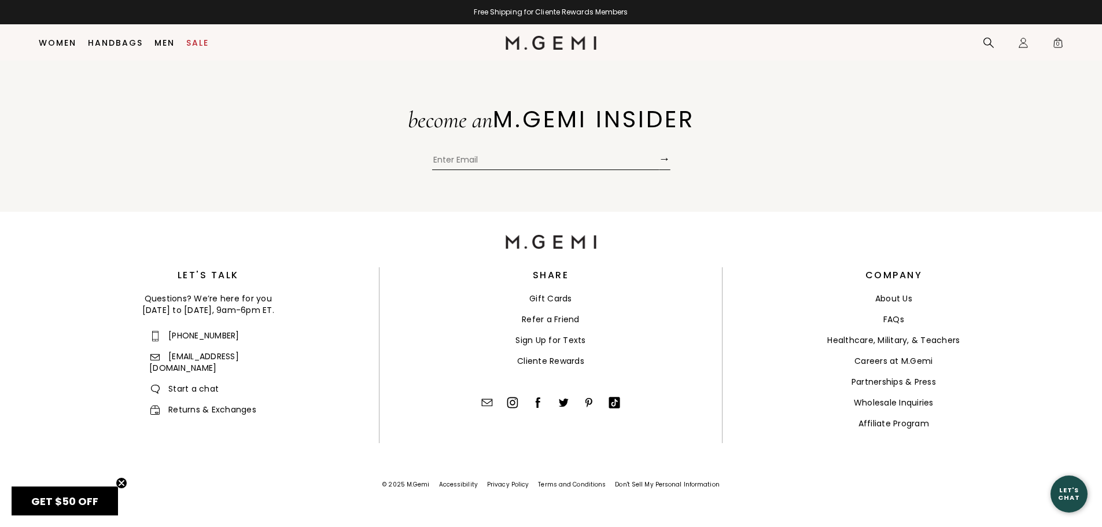
scroll to position [2108, 0]
